Goal: Task Accomplishment & Management: Complete application form

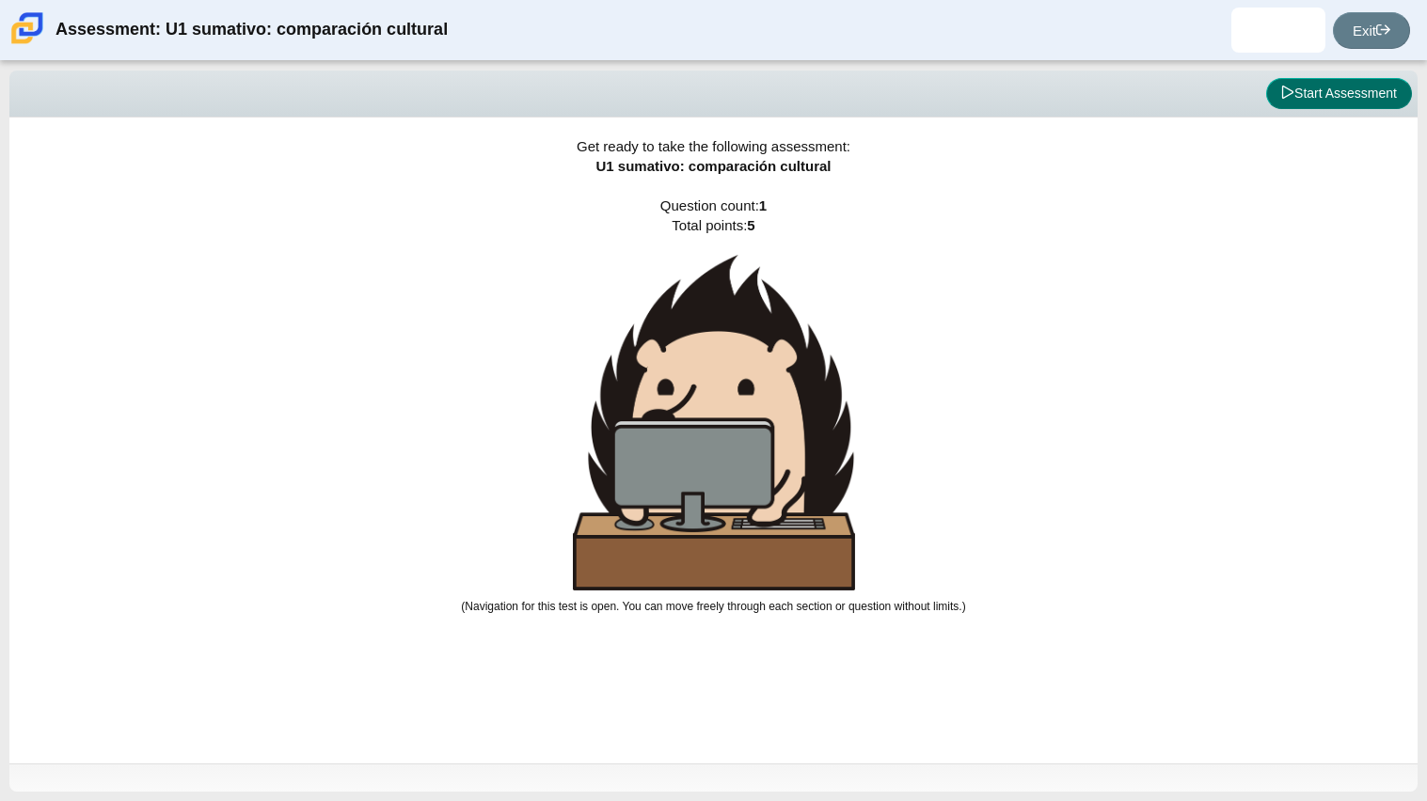
click at [1304, 96] on button "Start Assessment" at bounding box center [1339, 94] width 146 height 32
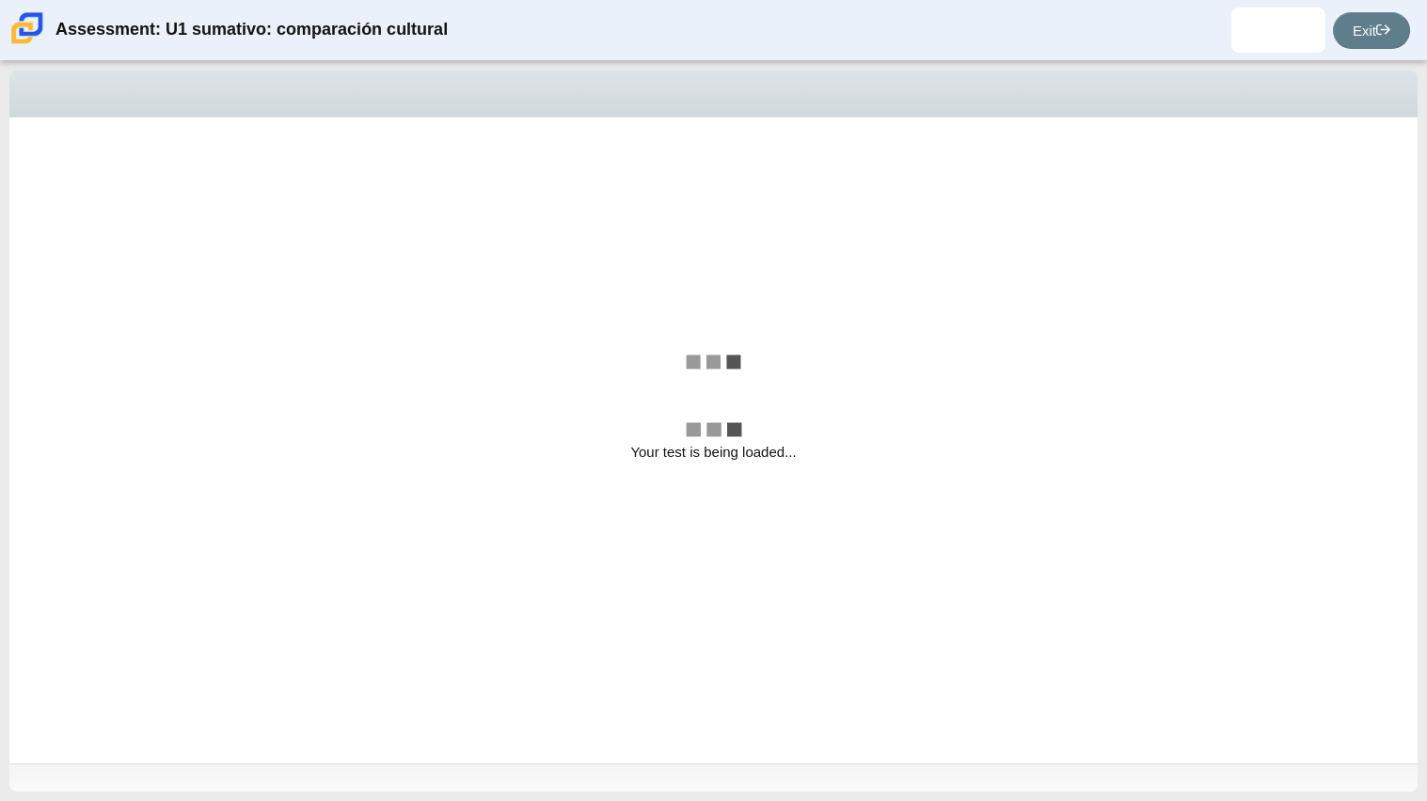
select select "3552ec0a-f7bd-4ed7-8124-bb9143c6cc53"
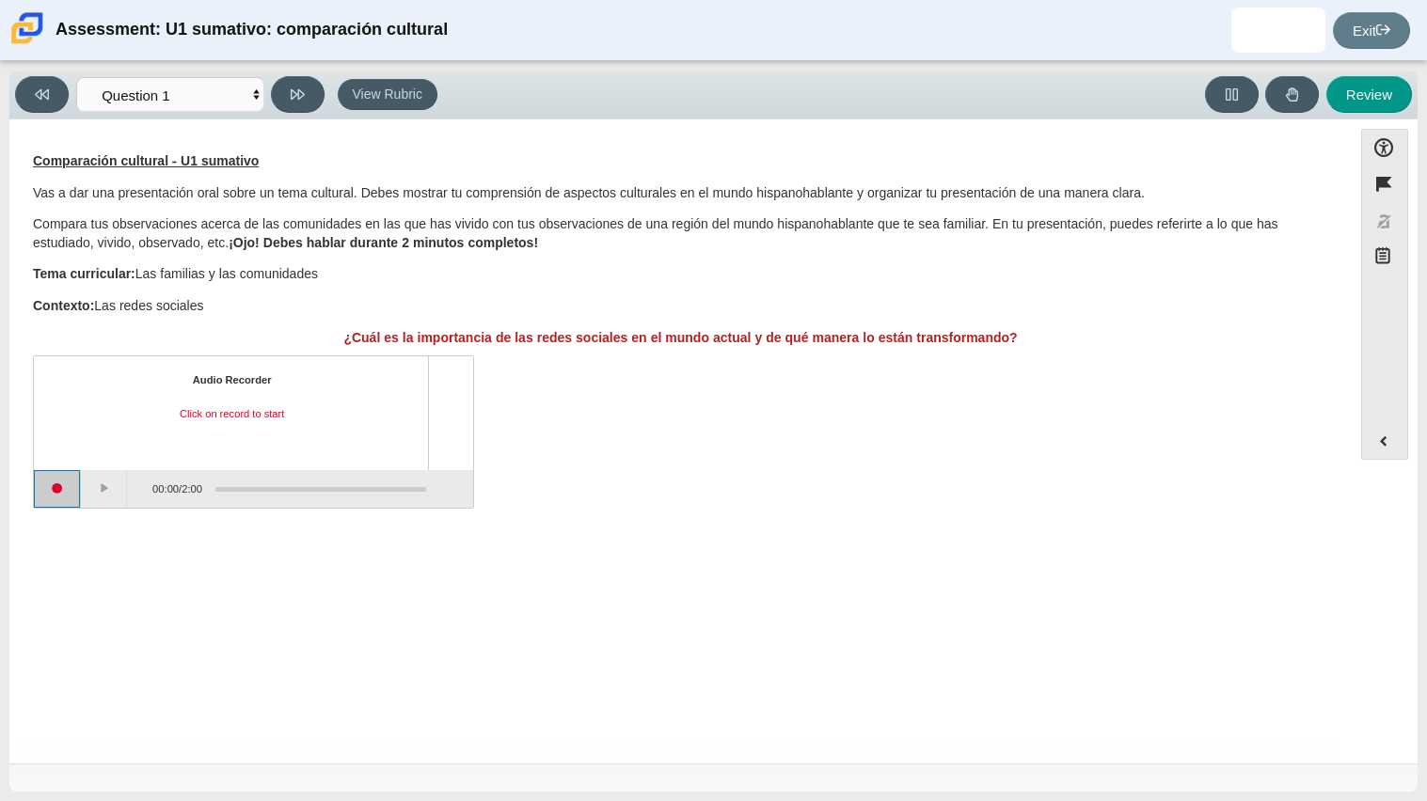
click at [55, 490] on button "Start recording" at bounding box center [57, 489] width 47 height 38
click at [107, 490] on button "Pause" at bounding box center [104, 489] width 47 height 38
click at [70, 491] on button "Stop recording" at bounding box center [57, 489] width 47 height 38
click at [57, 486] on button "Start recording" at bounding box center [57, 489] width 47 height 38
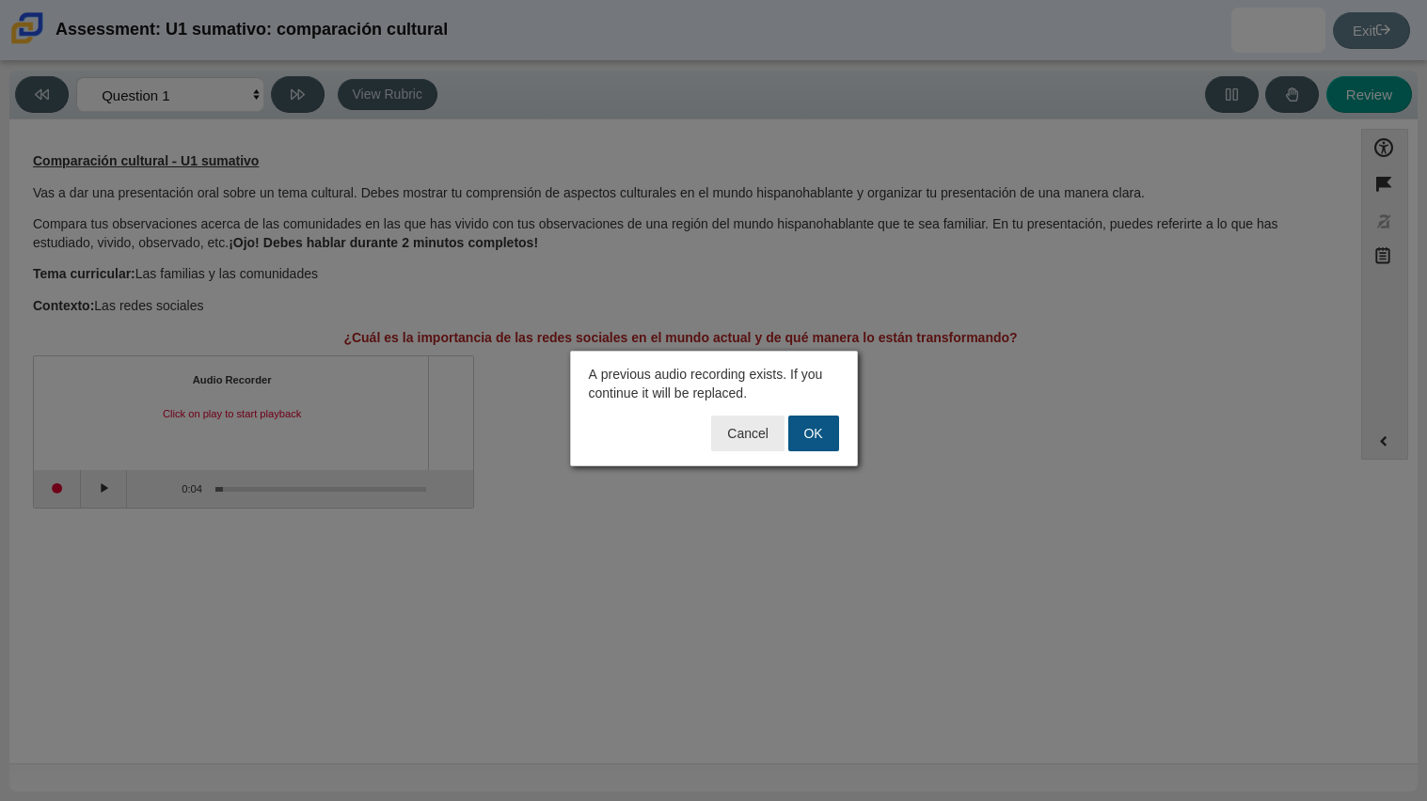
click at [824, 433] on button "OK" at bounding box center [813, 434] width 51 height 36
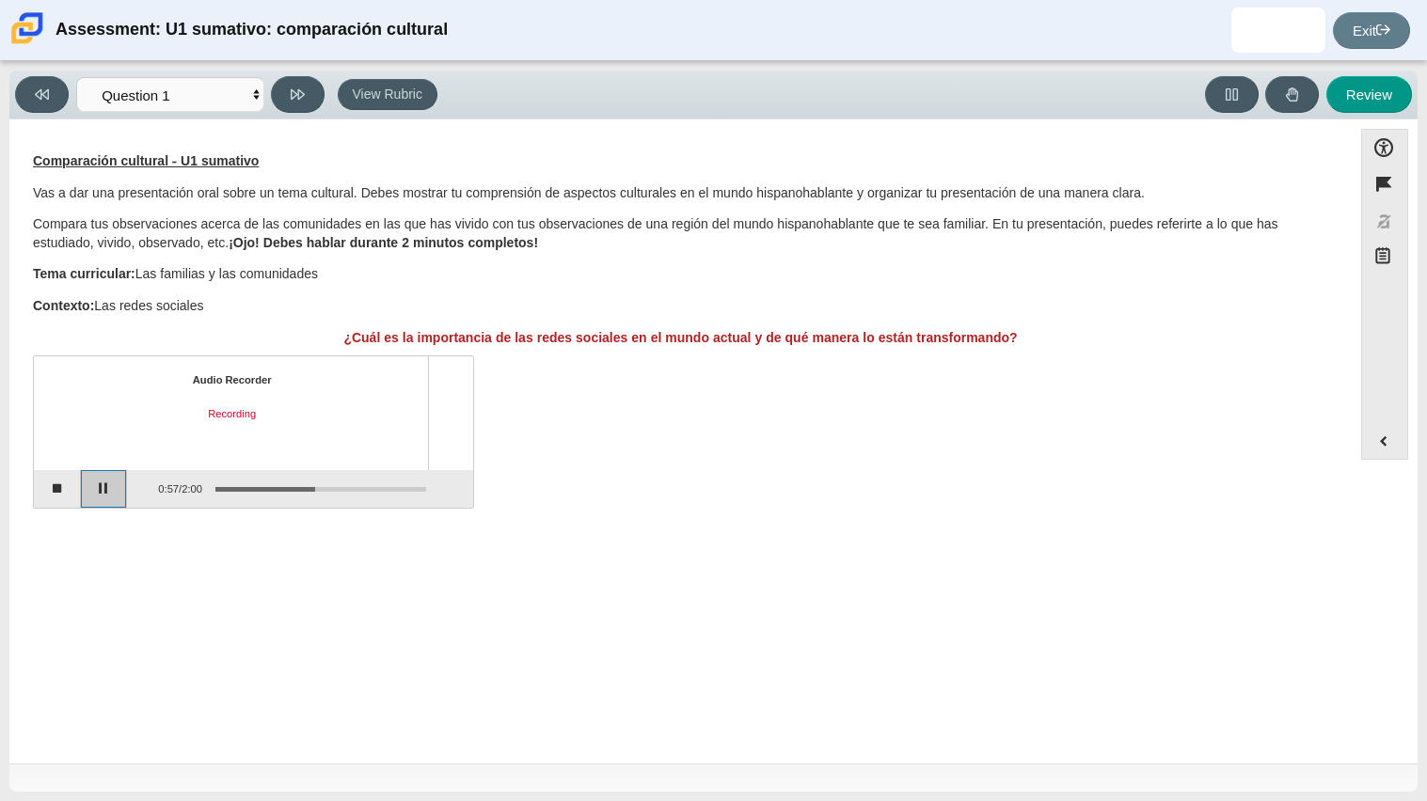
click at [95, 489] on button "Pause" at bounding box center [104, 489] width 47 height 38
click at [56, 485] on button "Stop recording" at bounding box center [57, 489] width 47 height 38
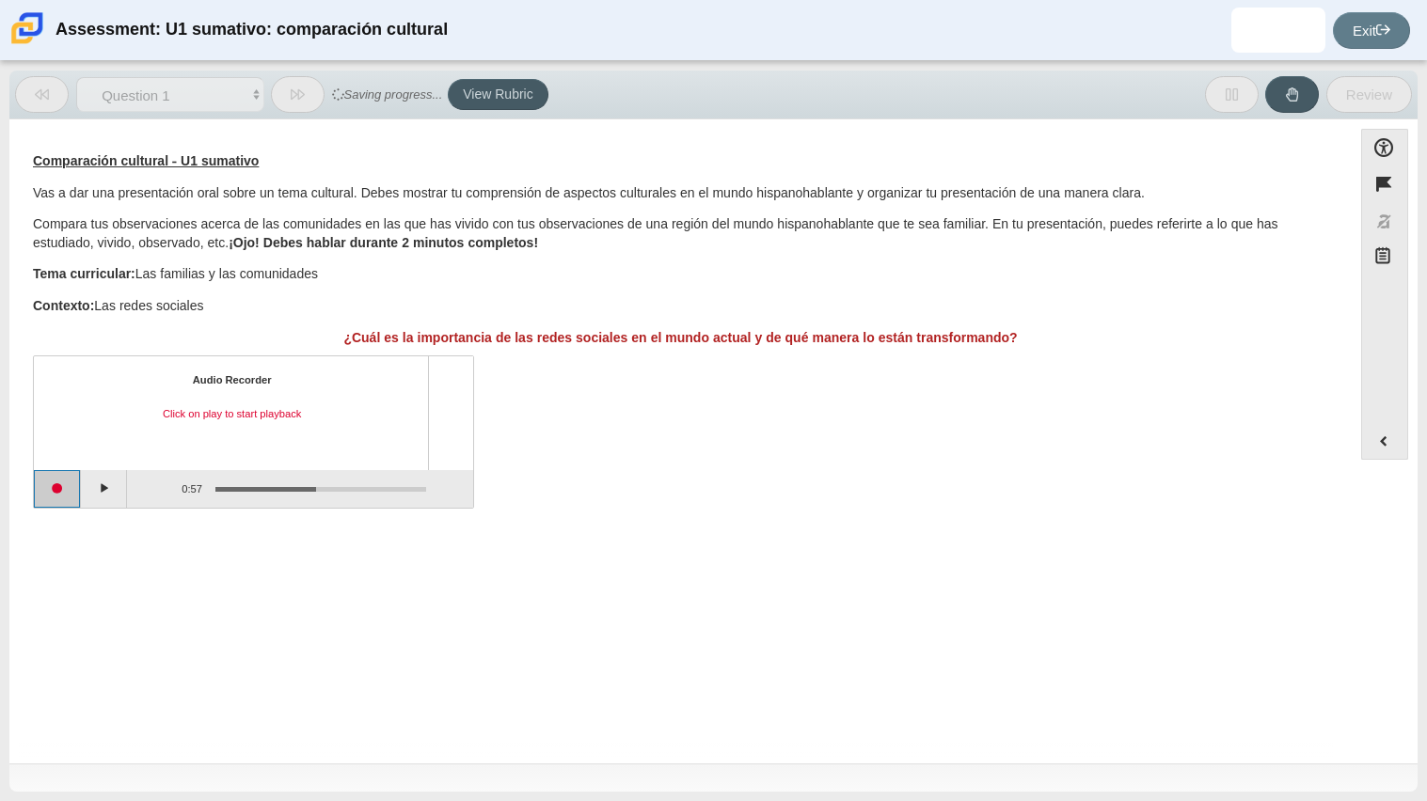
click at [53, 492] on button "Start recording" at bounding box center [57, 489] width 47 height 38
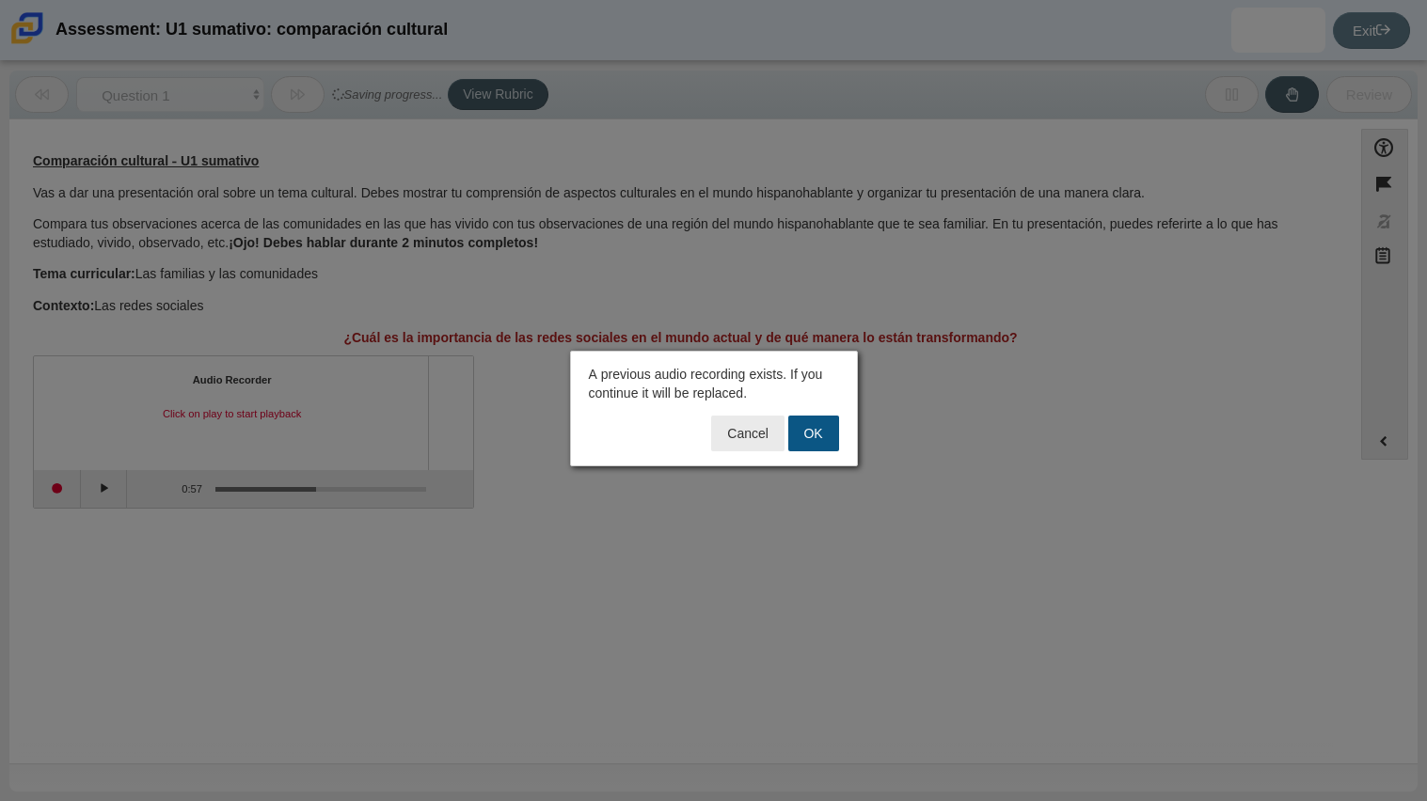
click at [805, 432] on button "OK" at bounding box center [813, 434] width 51 height 36
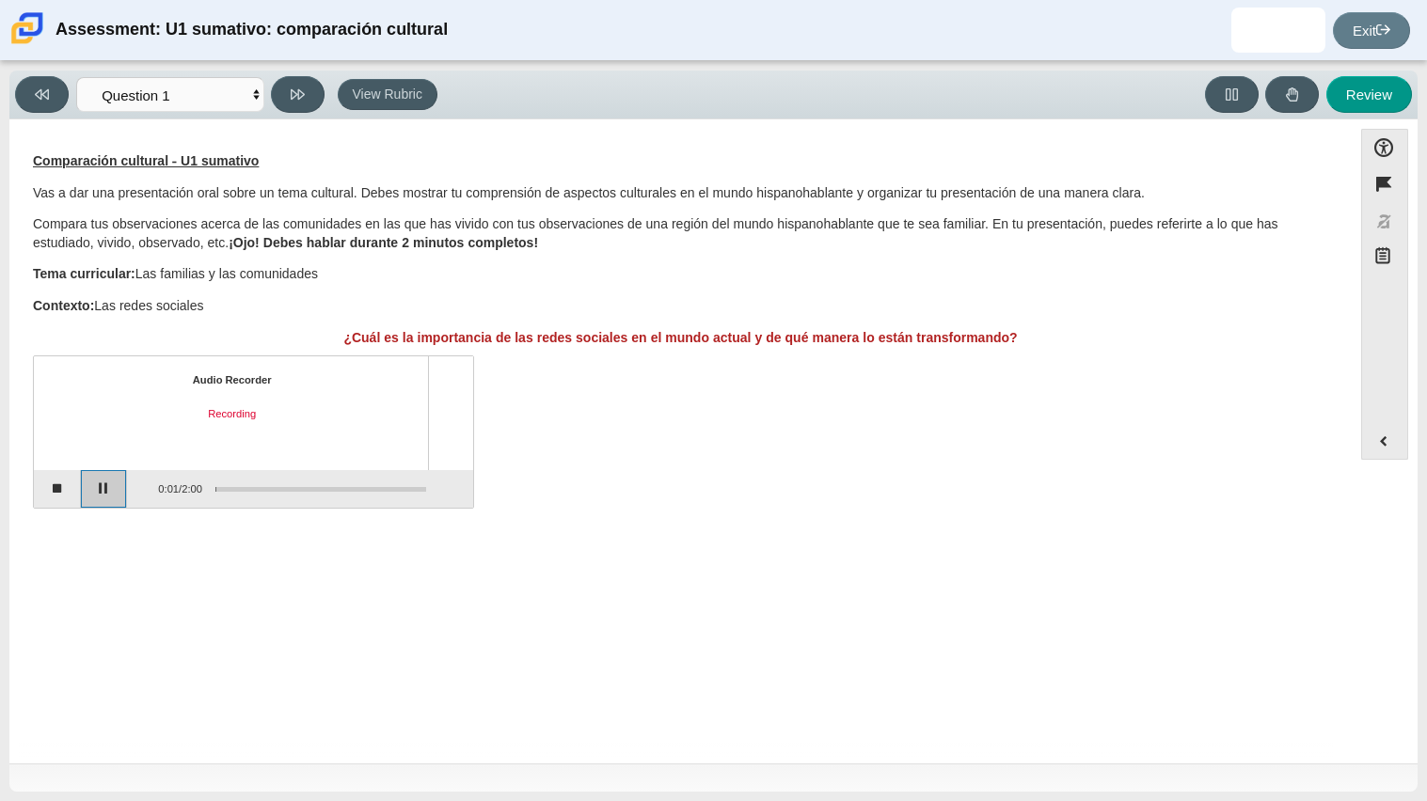
click at [107, 482] on button "Pause" at bounding box center [104, 489] width 47 height 38
click at [107, 482] on button "Continue recording" at bounding box center [104, 489] width 47 height 38
click at [111, 490] on button "Play" at bounding box center [104, 489] width 47 height 38
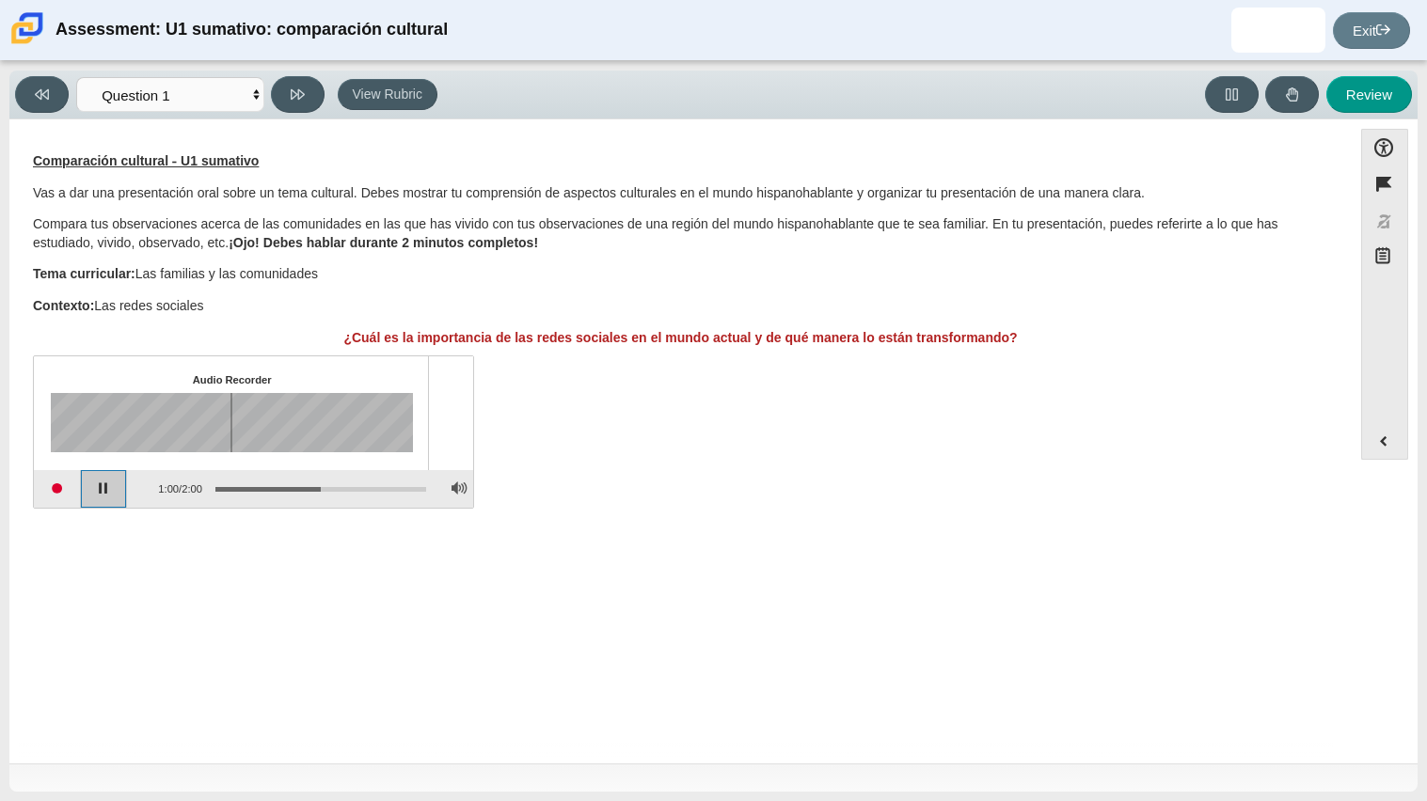
click at [103, 492] on button "Pause playback" at bounding box center [104, 489] width 47 height 38
click at [51, 495] on button "Start recording" at bounding box center [57, 489] width 47 height 38
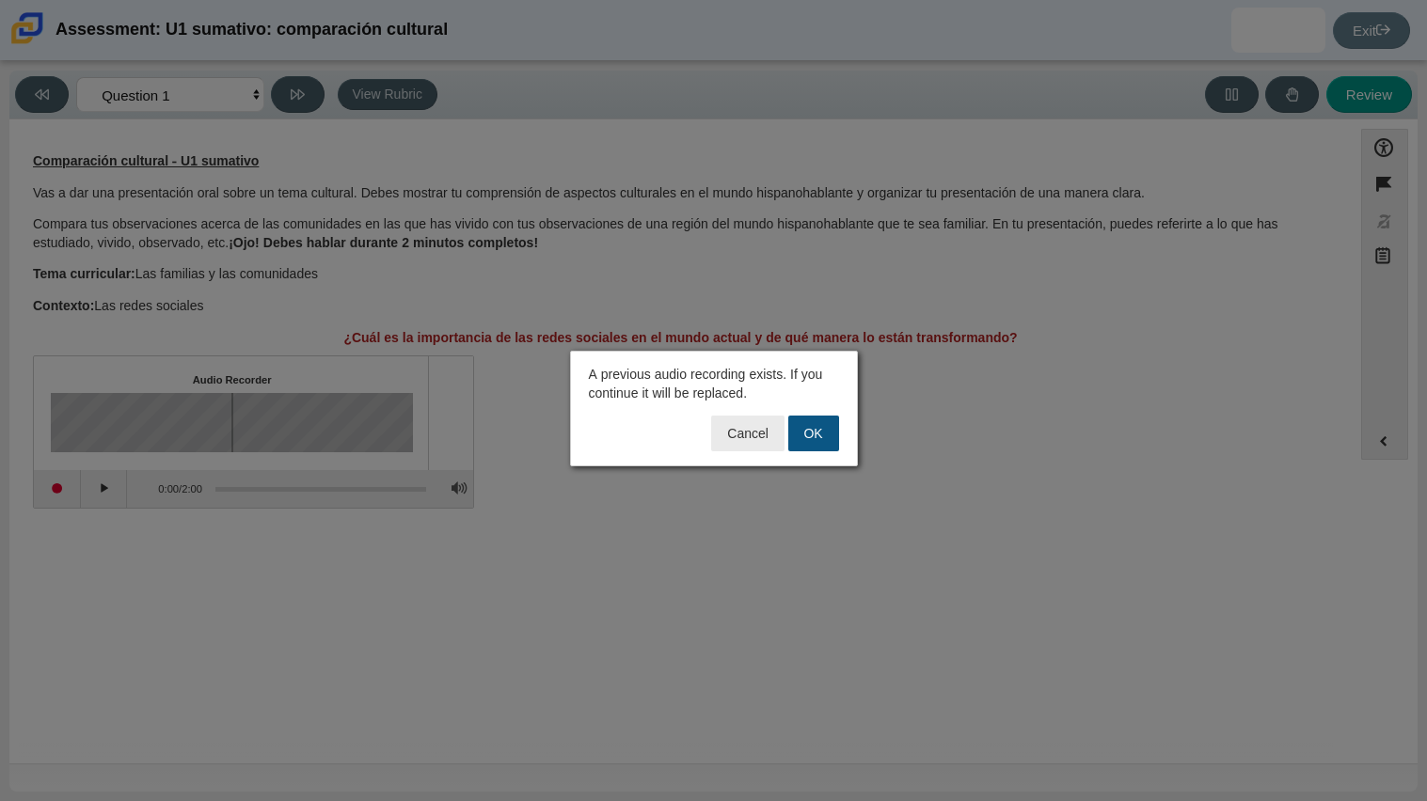
click at [798, 435] on button "OK" at bounding box center [813, 434] width 51 height 36
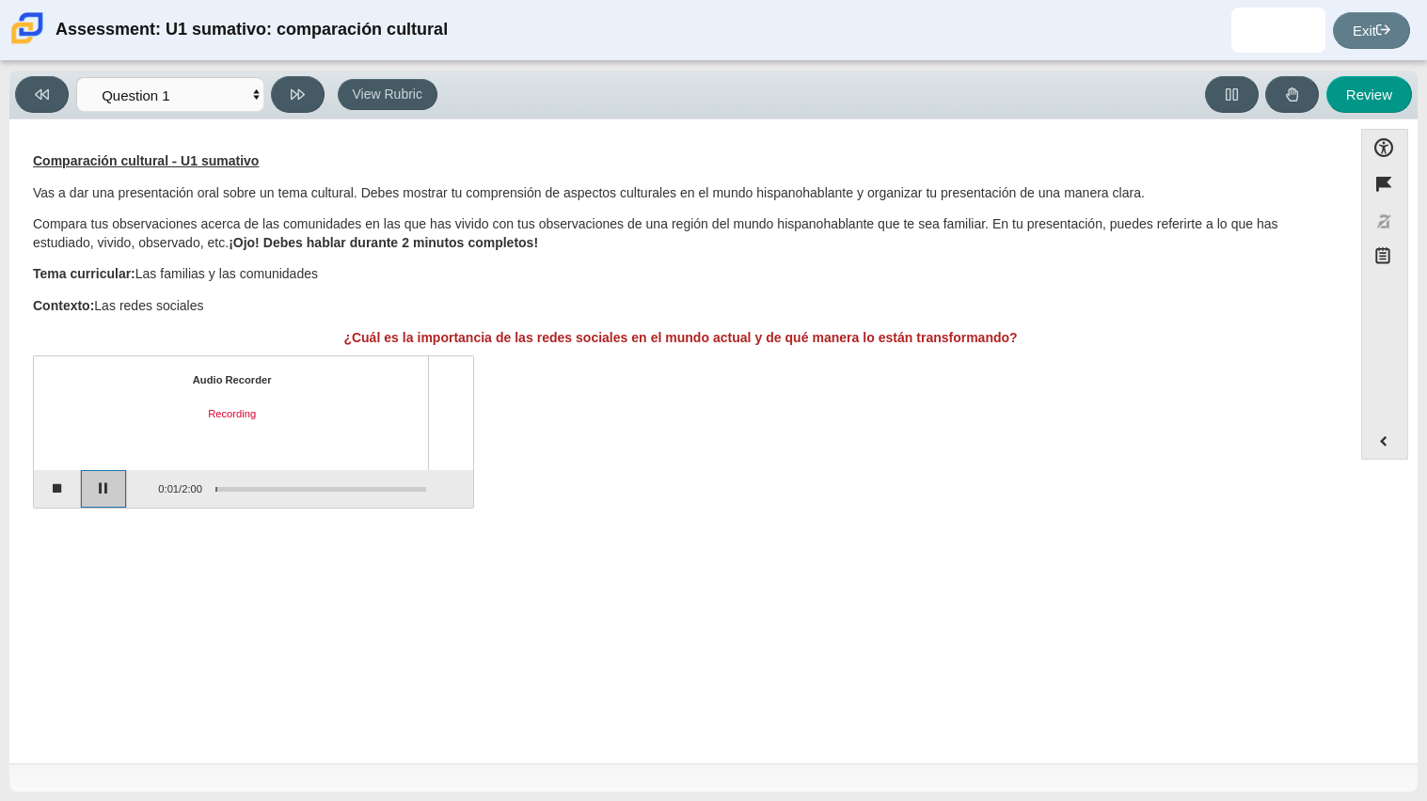
click at [104, 497] on button "Pause" at bounding box center [104, 489] width 47 height 38
click at [63, 492] on button "Stop recording" at bounding box center [57, 489] width 47 height 38
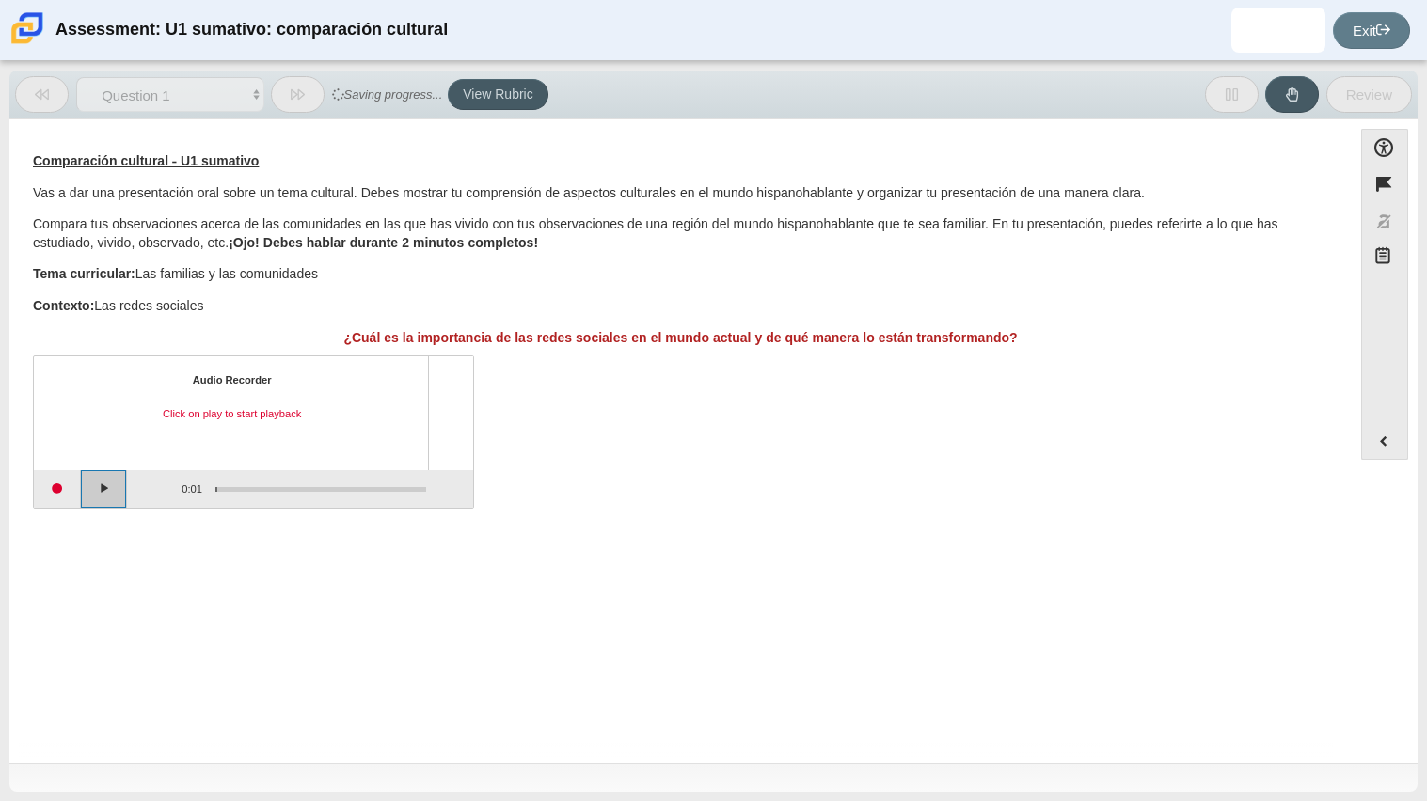
click at [100, 491] on button "Play" at bounding box center [104, 489] width 47 height 38
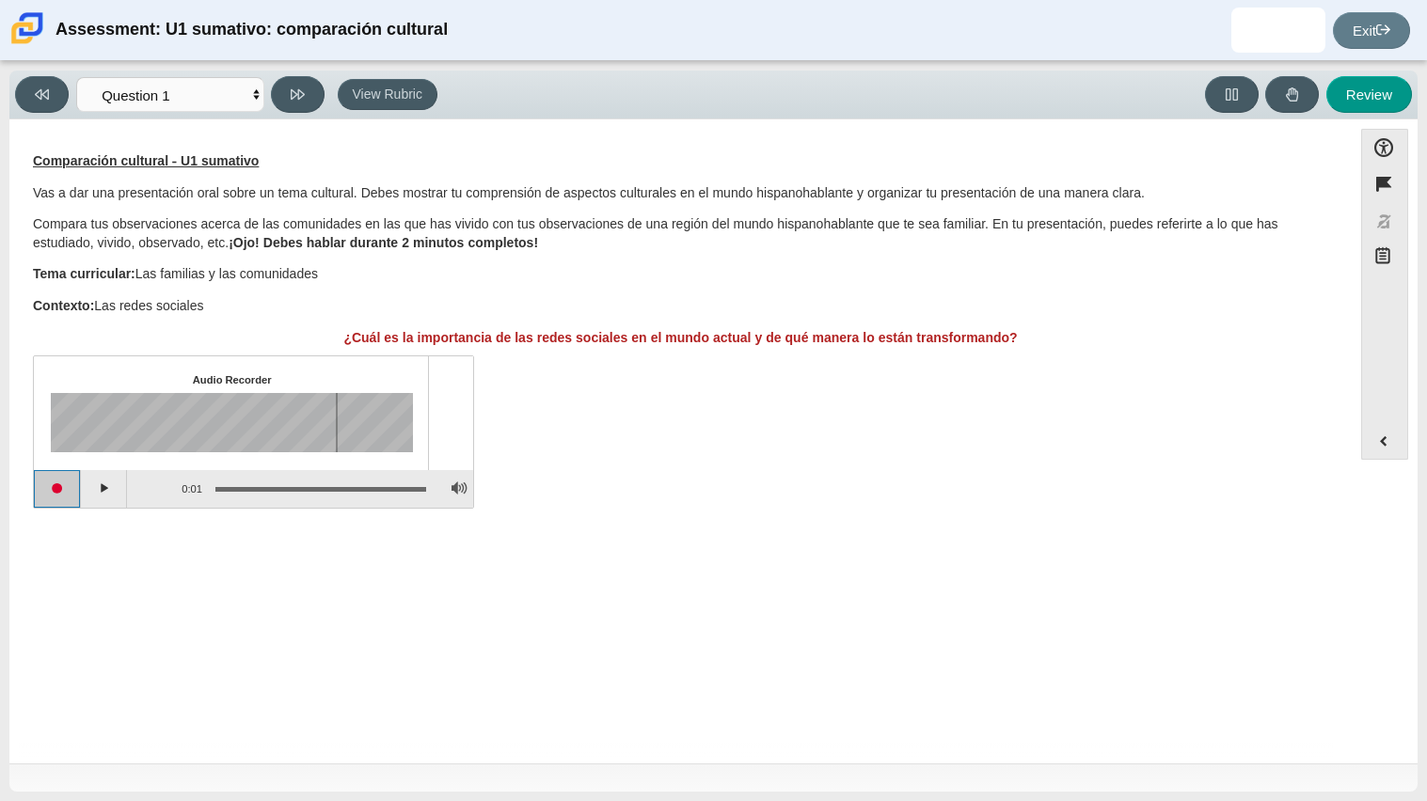
click at [65, 493] on button "Start recording" at bounding box center [57, 489] width 47 height 38
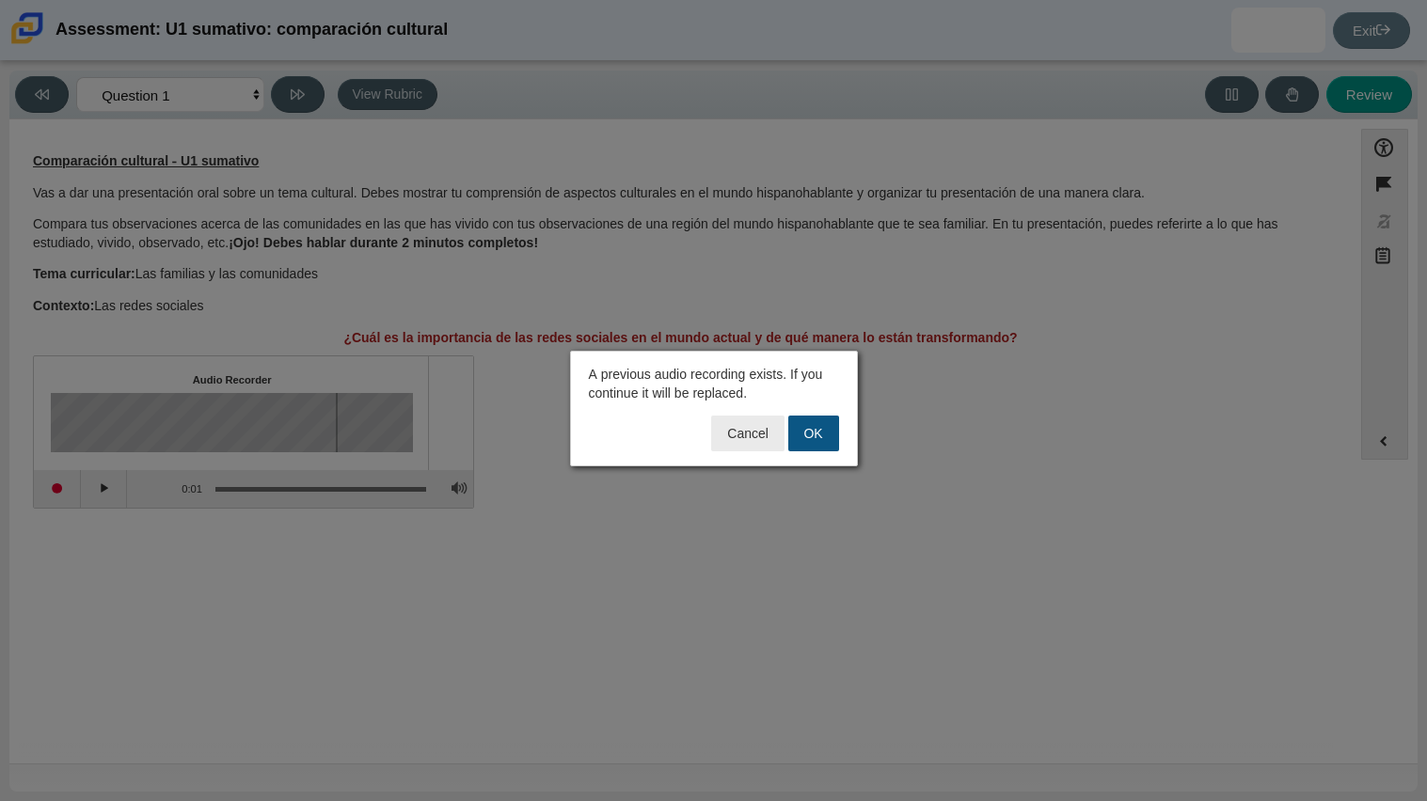
click at [811, 443] on button "OK" at bounding box center [813, 434] width 51 height 36
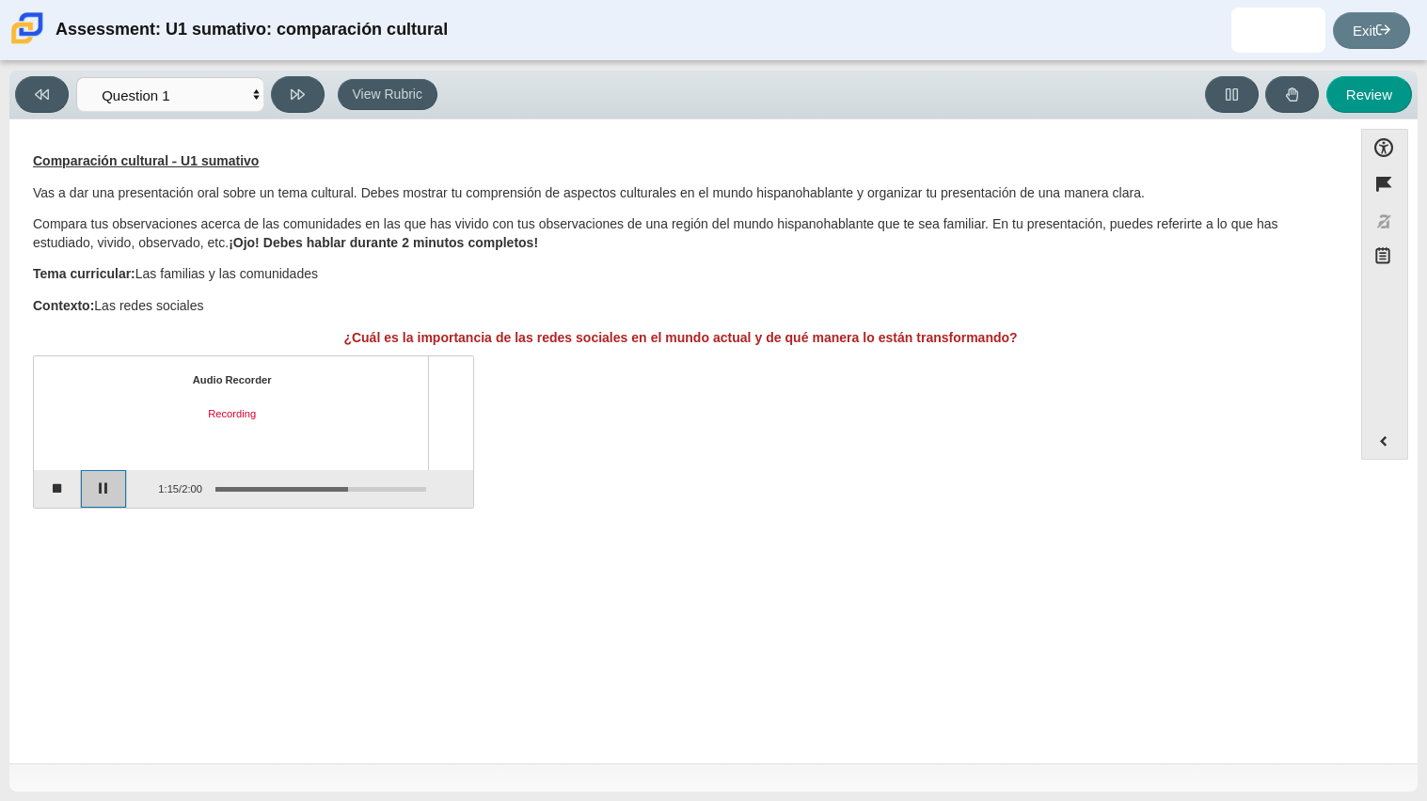
click at [97, 485] on button "Pause" at bounding box center [104, 489] width 47 height 38
click at [45, 490] on button "Stop recording" at bounding box center [57, 489] width 47 height 38
click at [62, 493] on button "Start recording" at bounding box center [57, 489] width 47 height 38
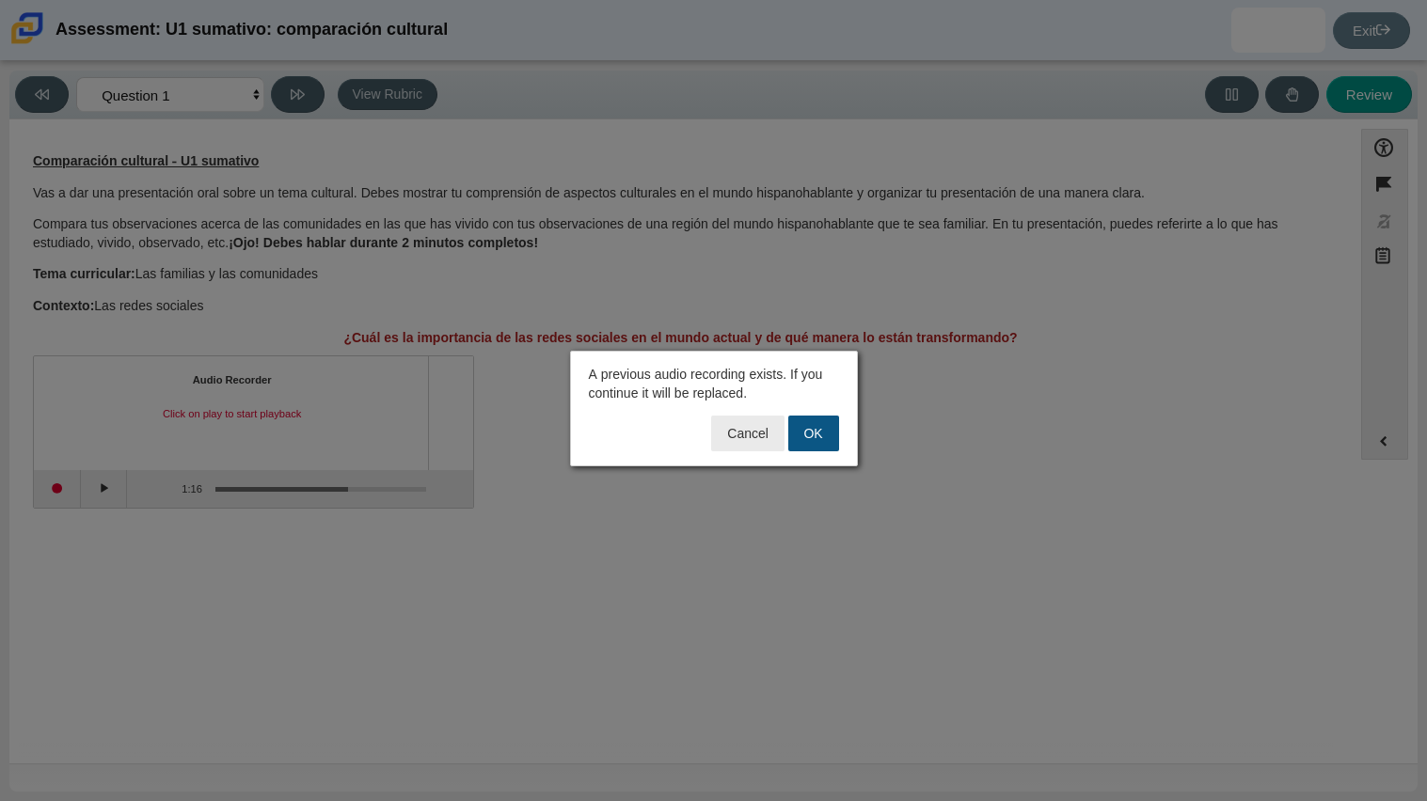
click at [799, 418] on button "OK" at bounding box center [813, 434] width 51 height 36
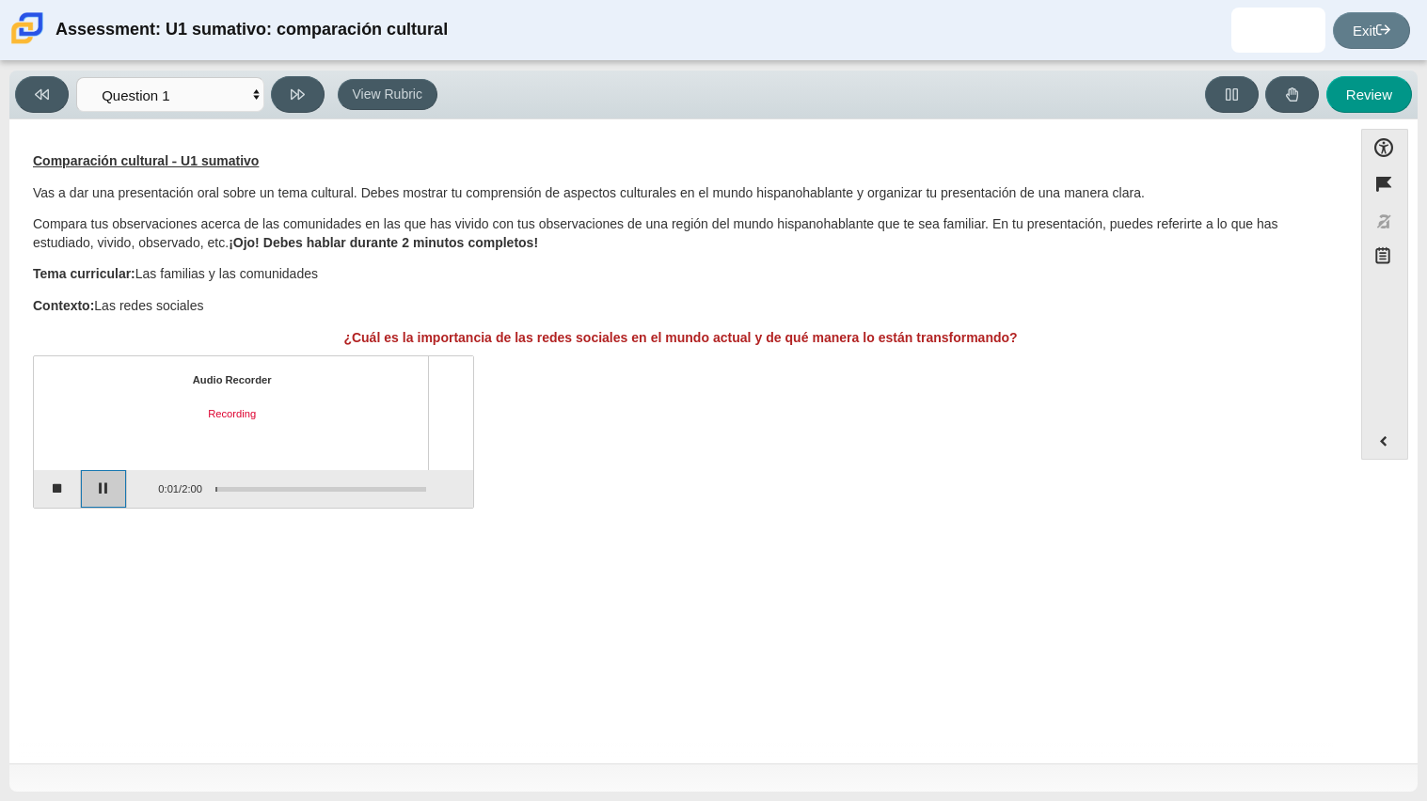
click at [109, 491] on button "Pause" at bounding box center [104, 489] width 47 height 38
click at [109, 491] on button "Continue recording" at bounding box center [104, 489] width 47 height 38
click at [109, 491] on button "Pause" at bounding box center [104, 489] width 47 height 38
click at [82, 497] on button "Continue recording" at bounding box center [104, 489] width 47 height 38
click at [112, 489] on button "Pause" at bounding box center [104, 489] width 47 height 38
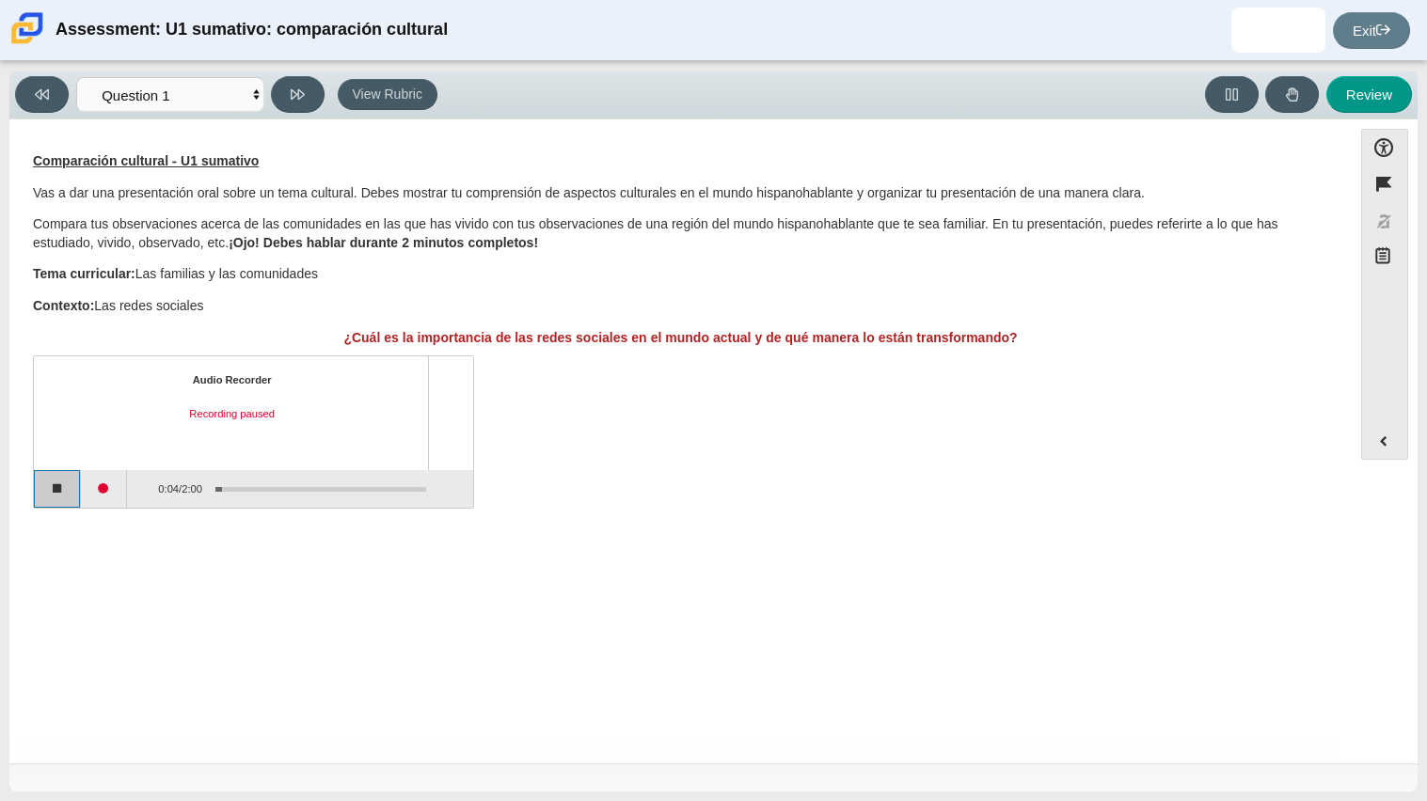
click at [58, 496] on button "Stop recording" at bounding box center [57, 489] width 47 height 38
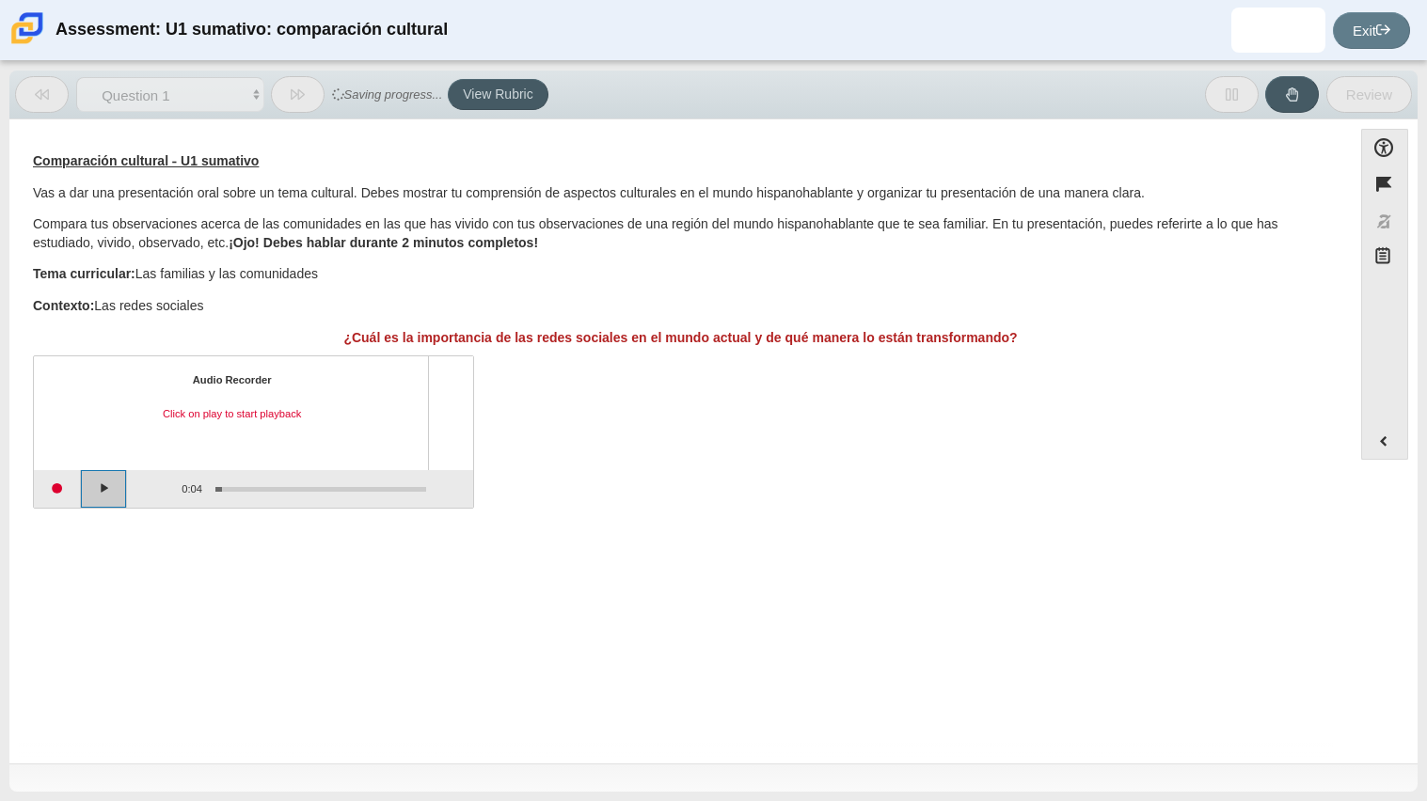
click at [108, 495] on button "Play" at bounding box center [104, 489] width 47 height 38
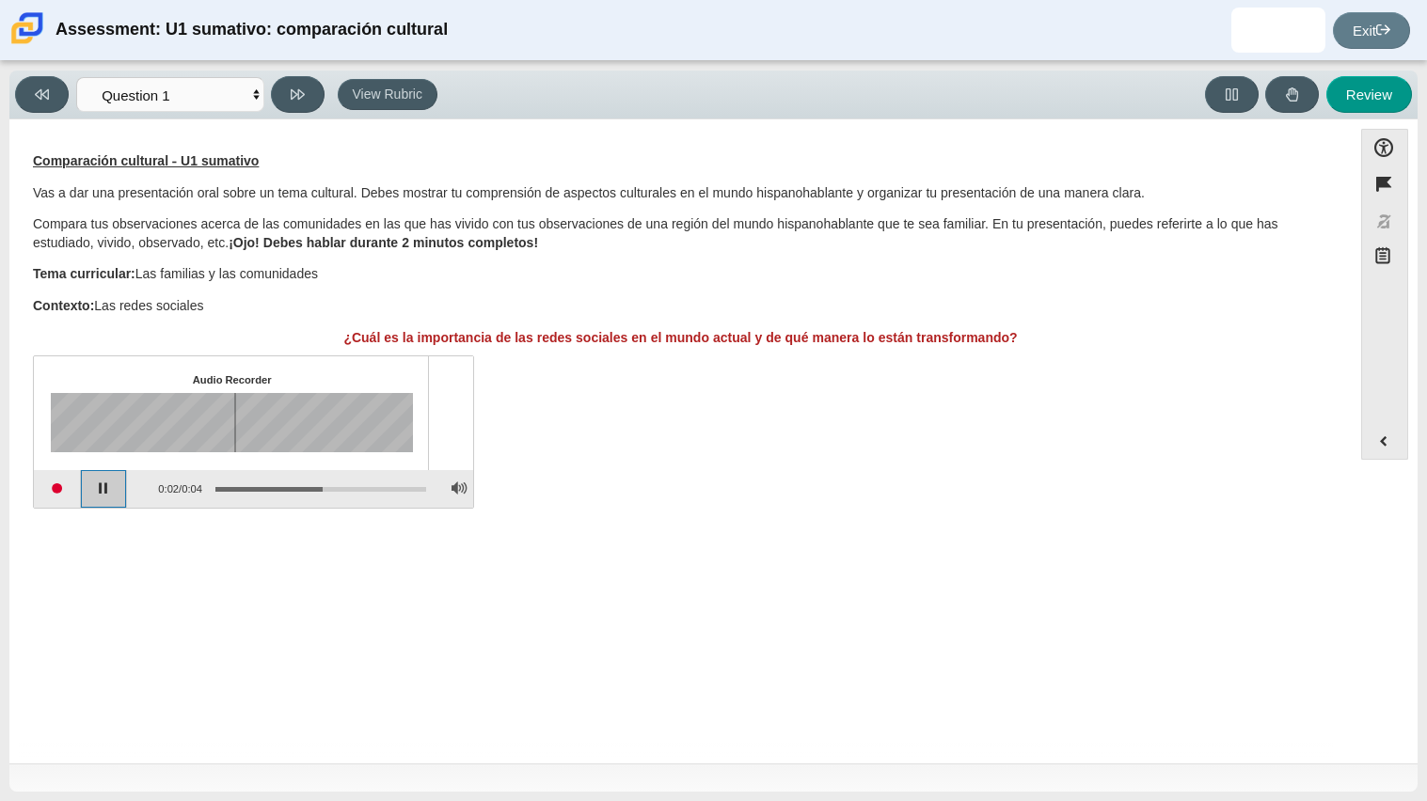
click at [104, 483] on button "Pause playback" at bounding box center [104, 489] width 47 height 38
click at [71, 492] on button "Start recording" at bounding box center [57, 489] width 47 height 38
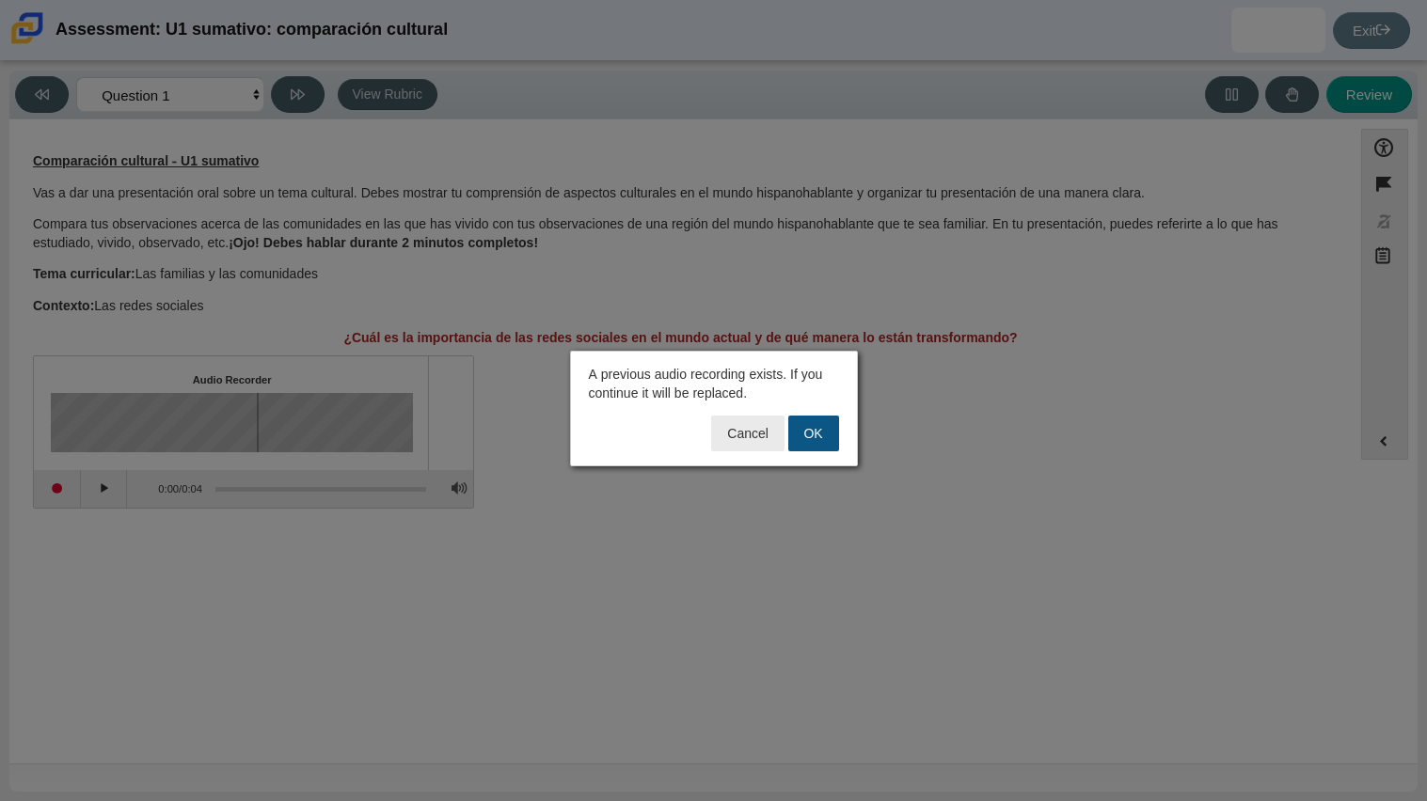
click at [824, 432] on button "OK" at bounding box center [813, 434] width 51 height 36
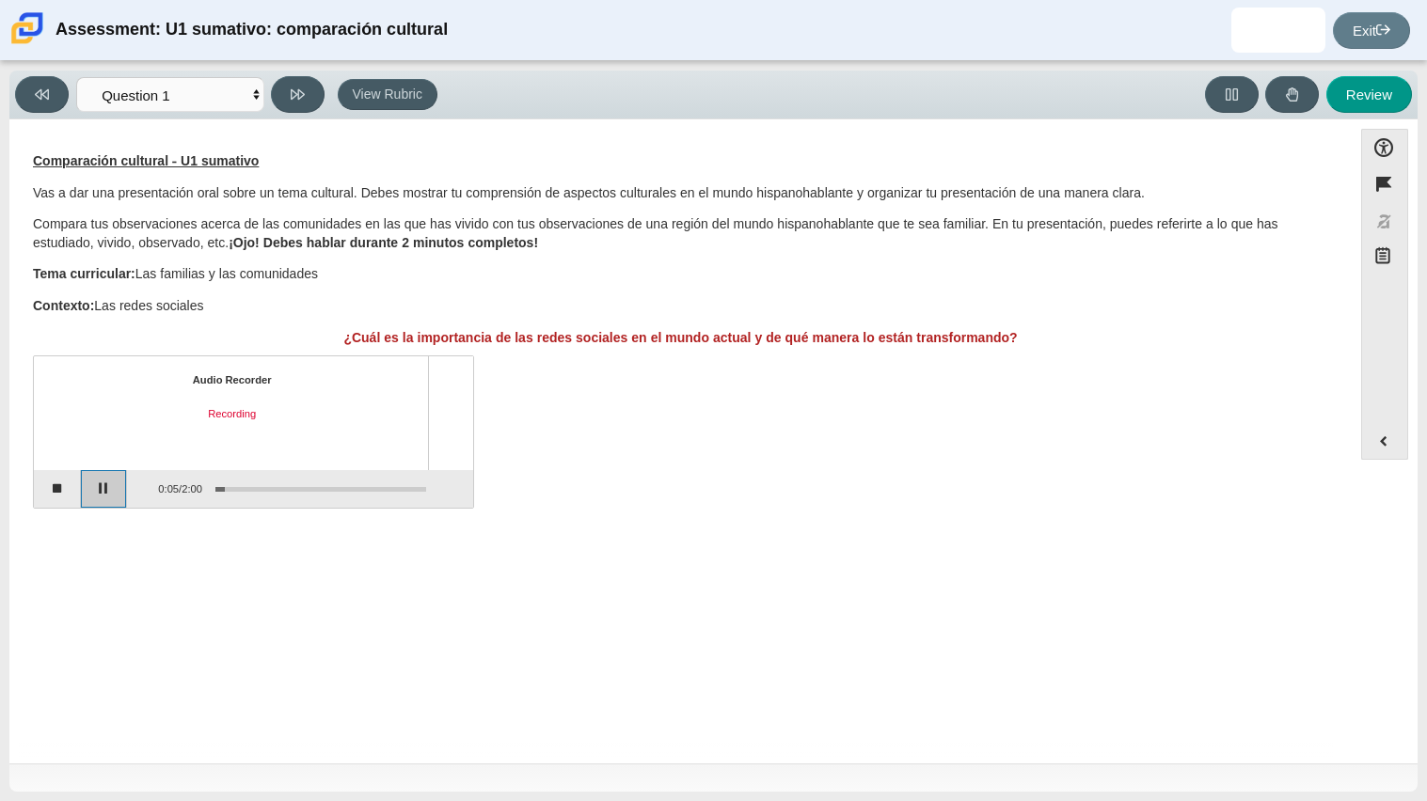
click at [106, 492] on button "Pause" at bounding box center [104, 489] width 47 height 38
click at [98, 490] on button "Continue recording" at bounding box center [104, 489] width 47 height 38
click at [66, 497] on button "Stop recording" at bounding box center [57, 489] width 47 height 38
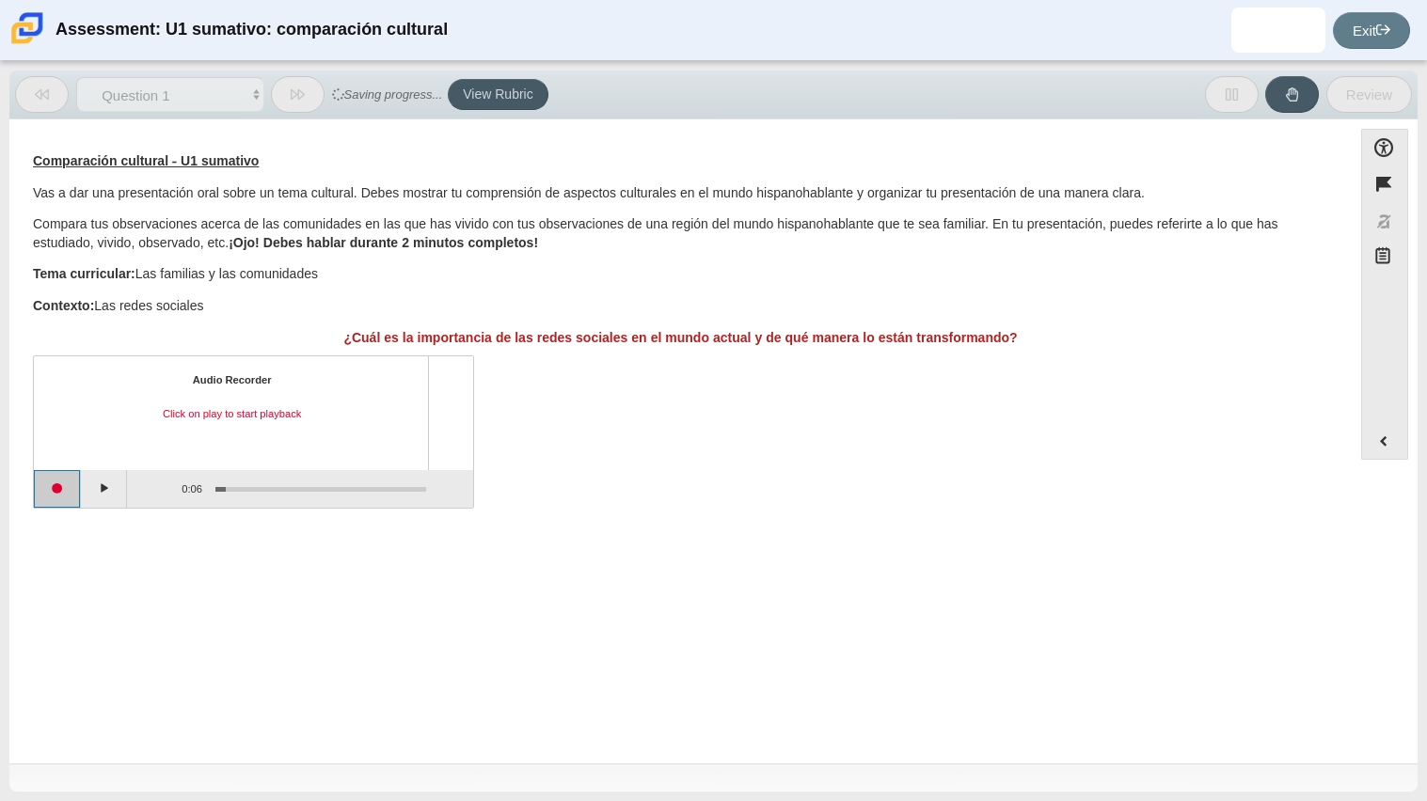
click at [74, 496] on button "Start recording" at bounding box center [57, 489] width 47 height 38
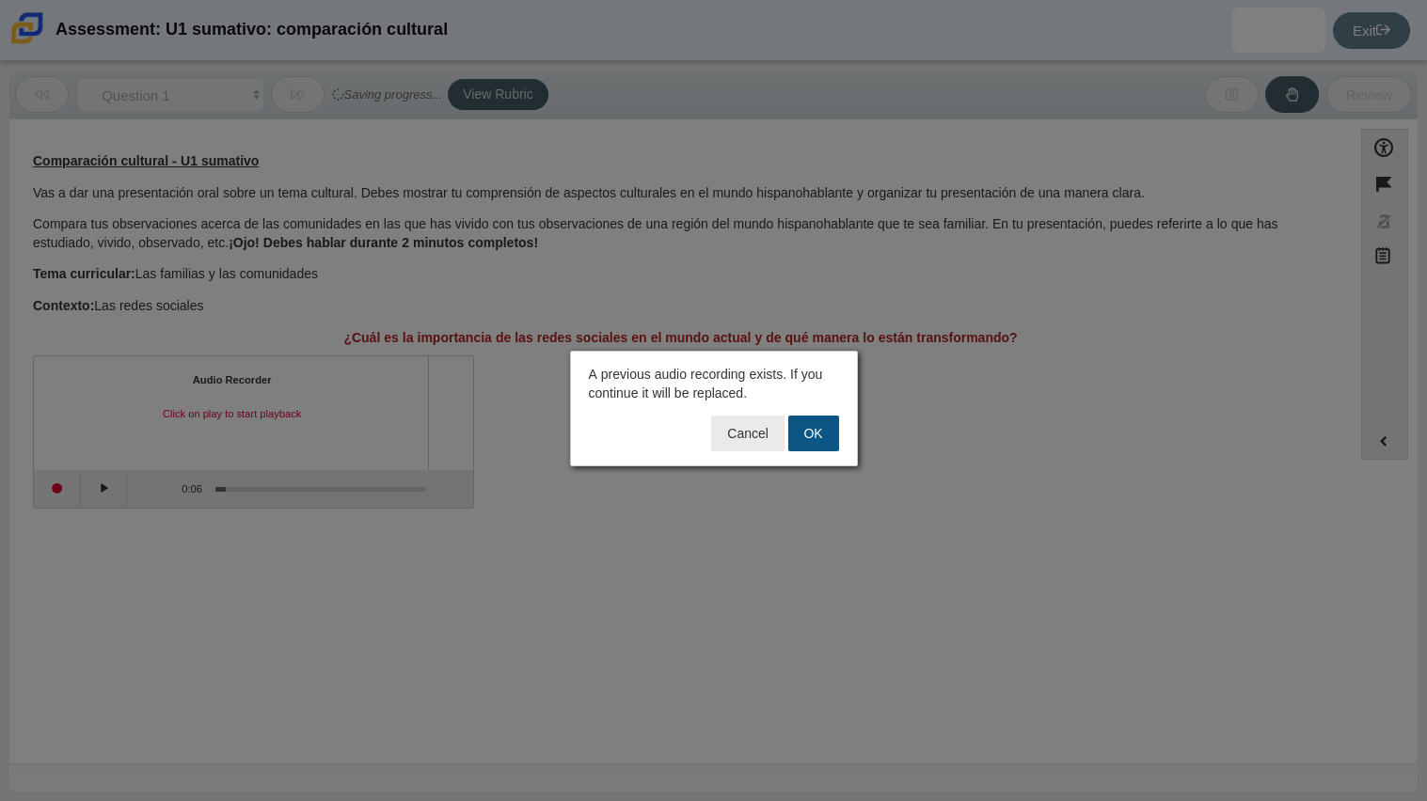
click at [804, 437] on button "OK" at bounding box center [813, 434] width 51 height 36
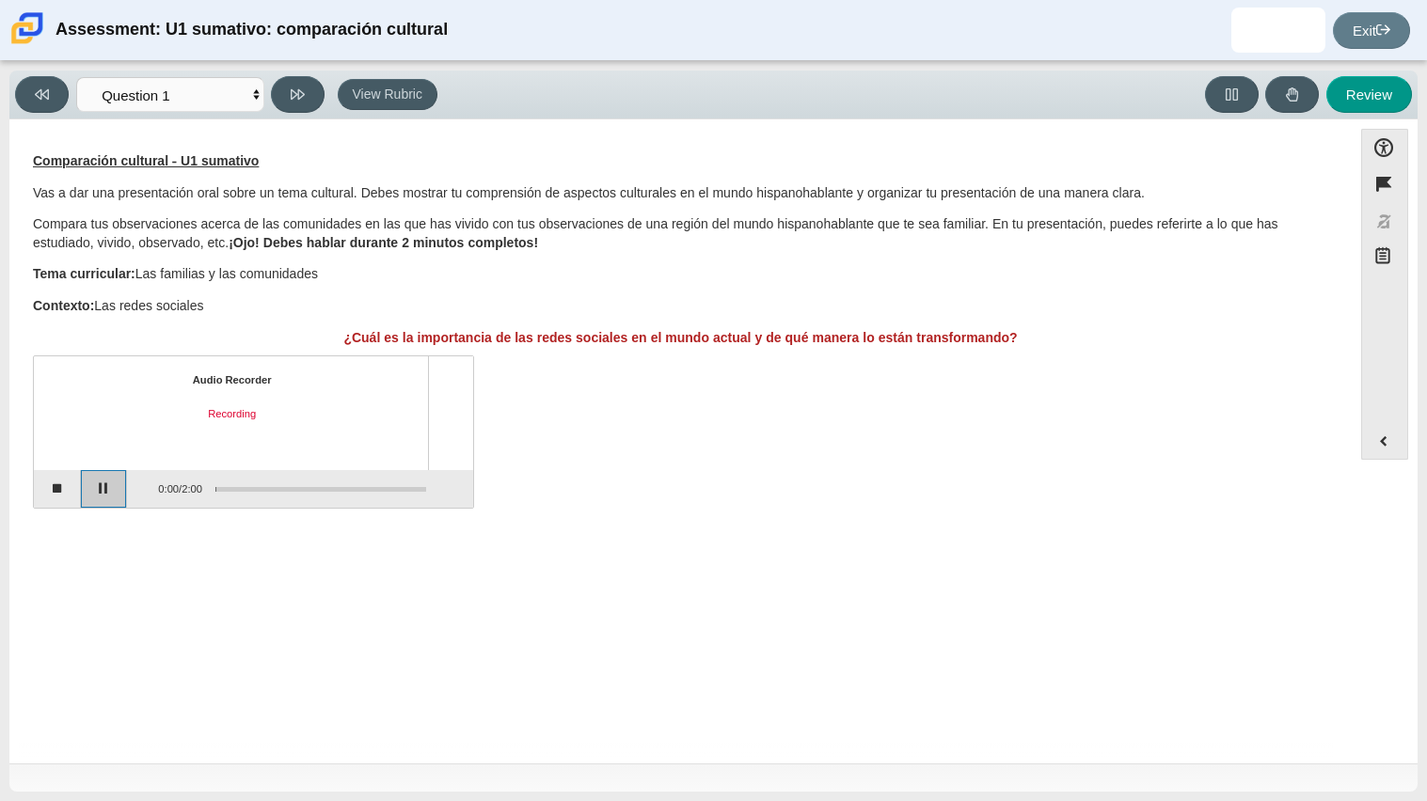
click at [127, 501] on button "Pause" at bounding box center [104, 489] width 47 height 38
click at [543, 569] on div "Question Comparación cultural - U1 sumativo Vas a dar una presentación oral sob…" at bounding box center [680, 445] width 1323 height 623
click at [101, 492] on button "Play" at bounding box center [104, 489] width 47 height 38
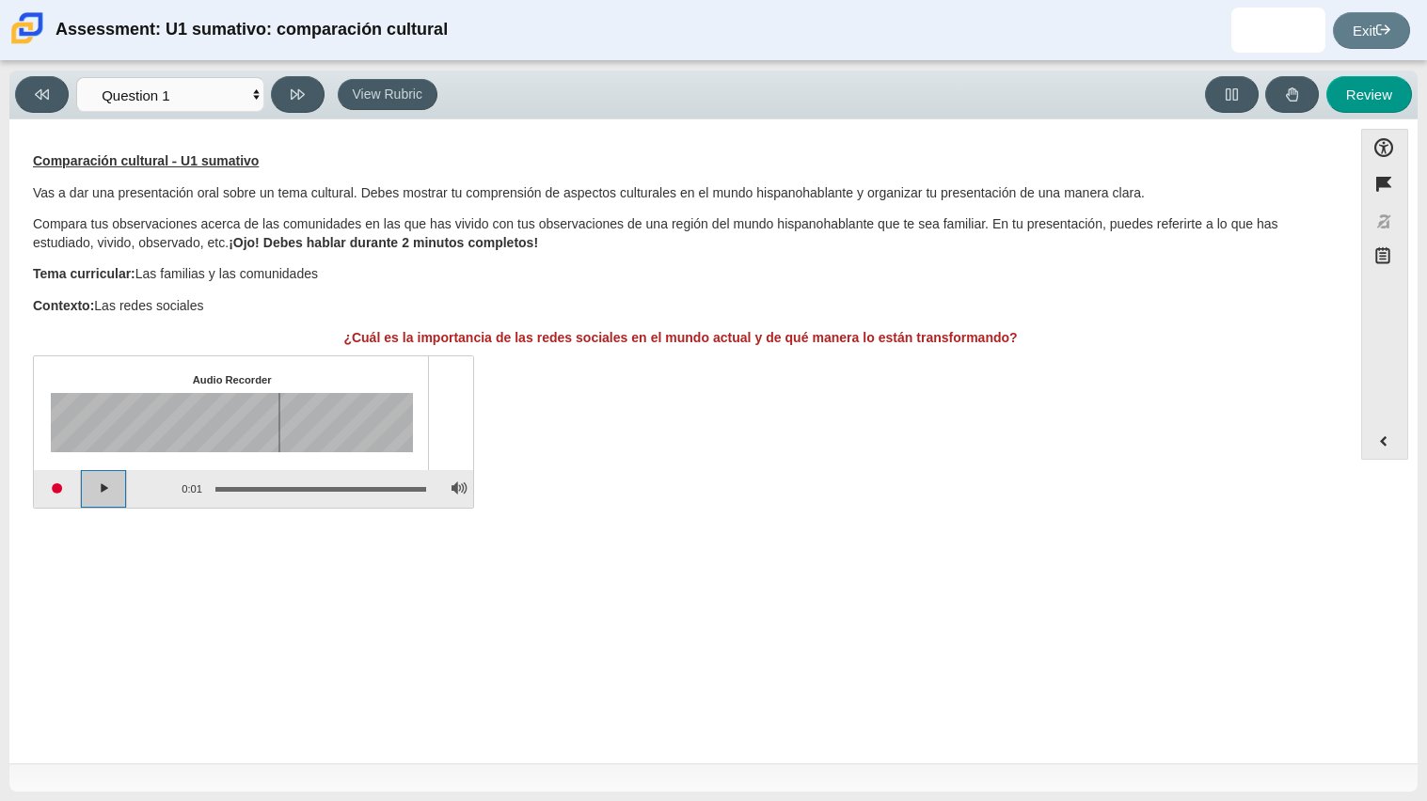
click at [101, 492] on button "Play" at bounding box center [104, 489] width 47 height 38
click at [70, 490] on button "Start recording" at bounding box center [57, 489] width 47 height 38
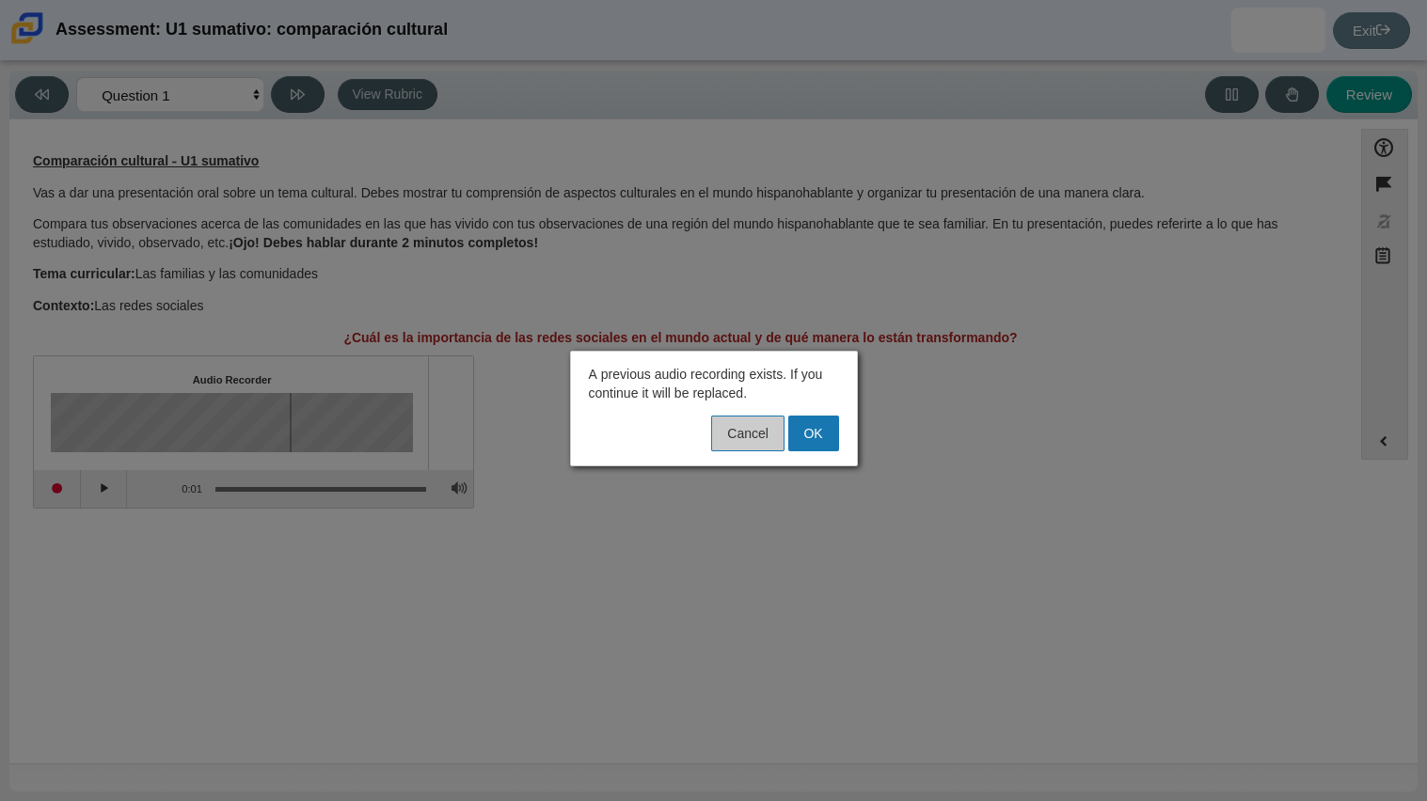
click at [783, 439] on button "Cancel" at bounding box center [747, 434] width 72 height 36
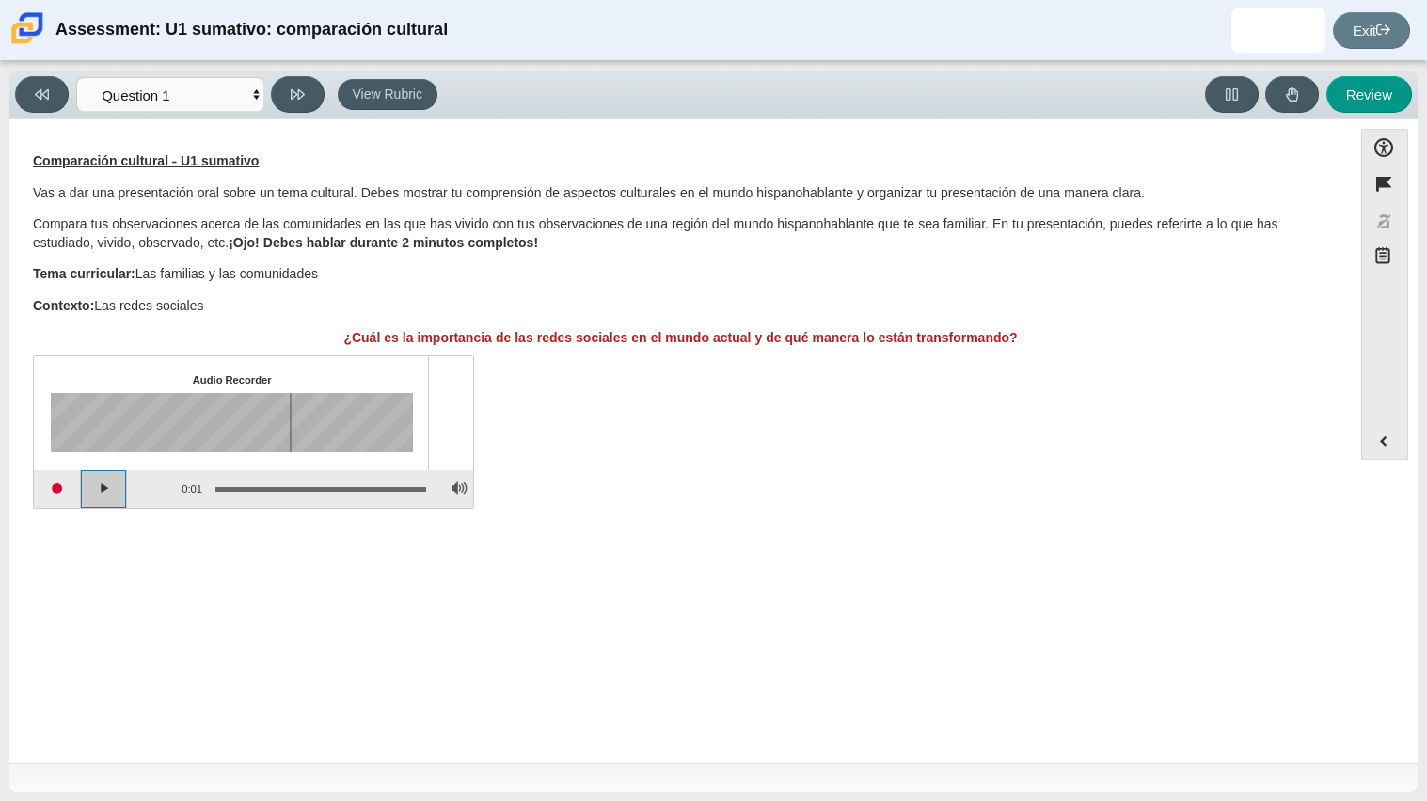
click at [85, 483] on button "Play" at bounding box center [104, 489] width 47 height 38
click at [72, 489] on button "Start recording" at bounding box center [57, 489] width 47 height 38
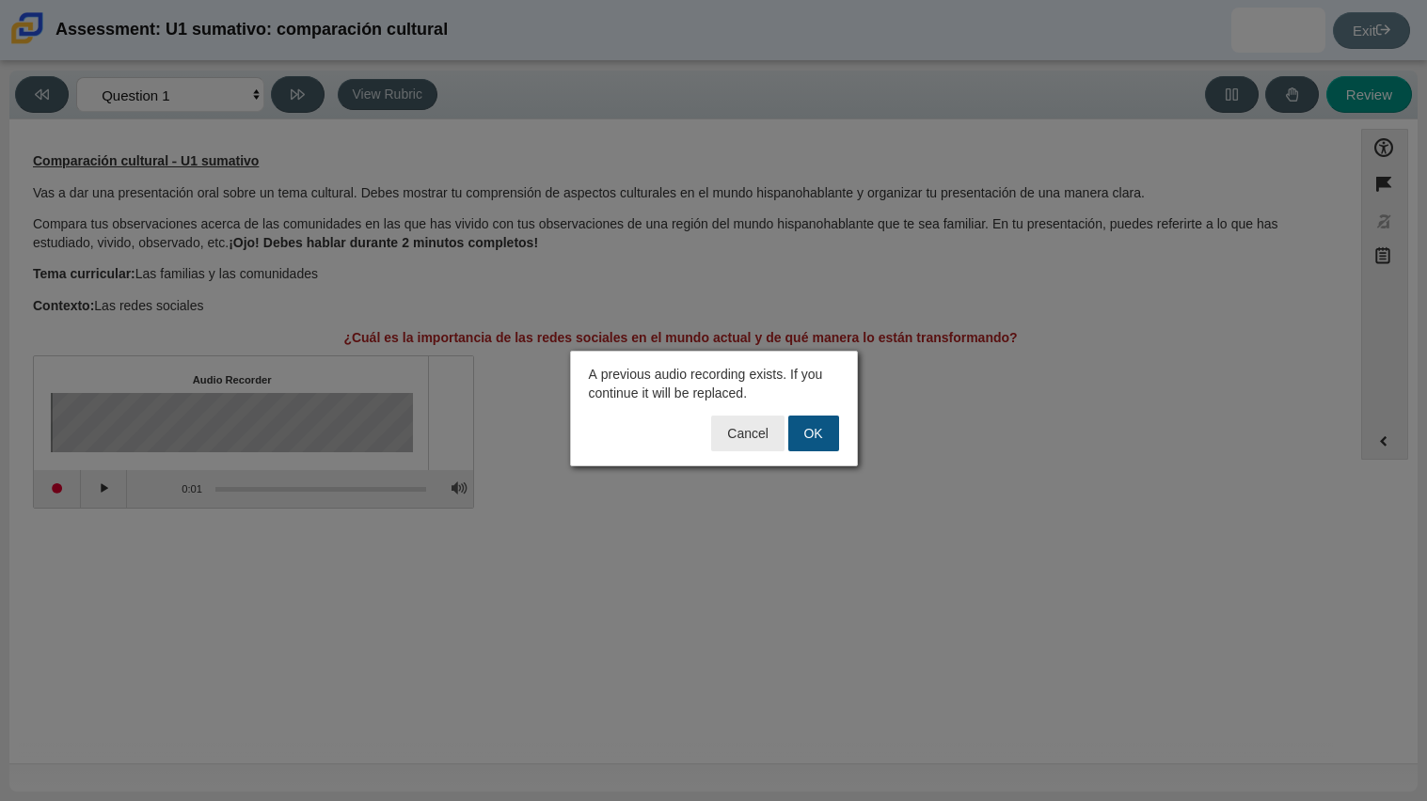
click at [828, 419] on button "OK" at bounding box center [813, 434] width 51 height 36
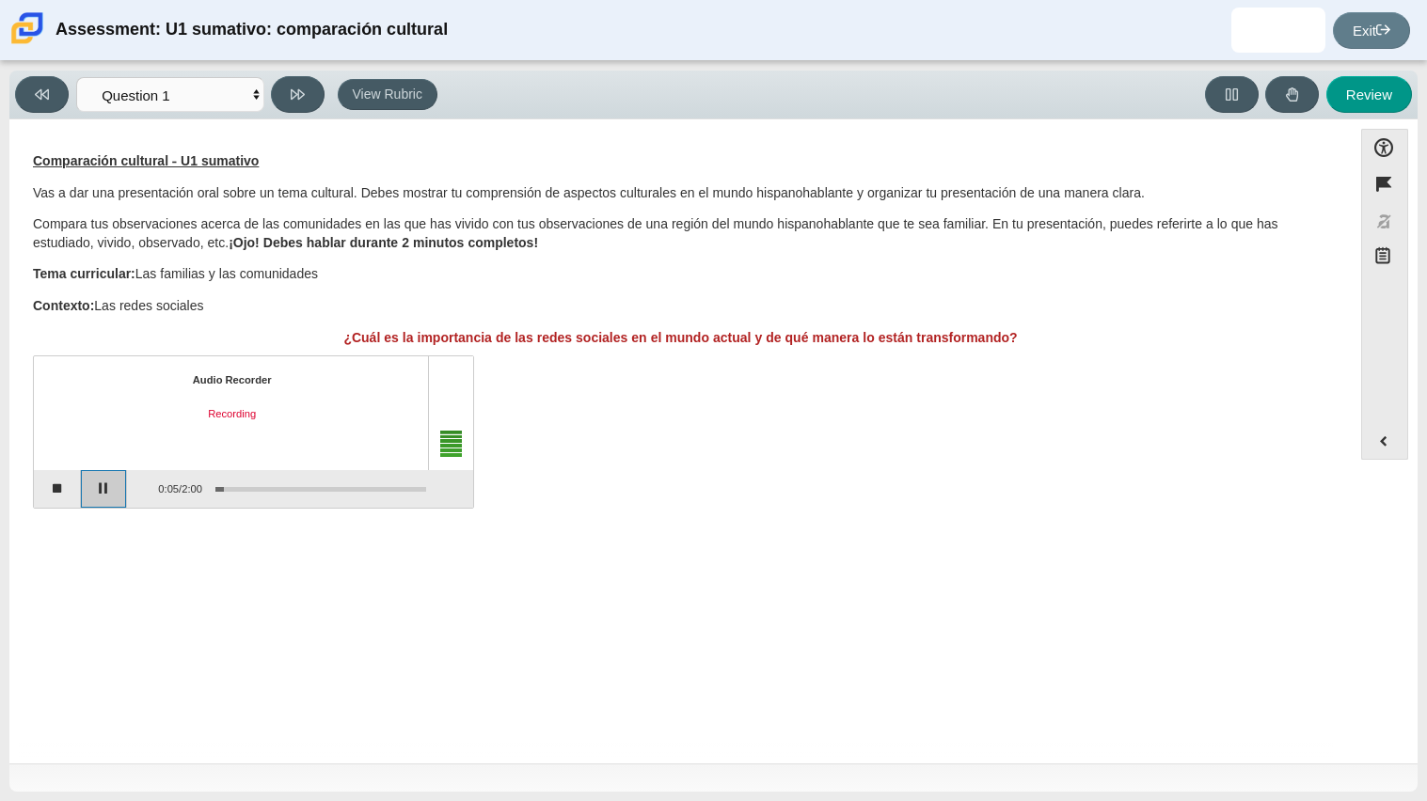
click at [105, 497] on button "Pause" at bounding box center [104, 489] width 47 height 38
click at [71, 496] on button "Stop recording" at bounding box center [57, 489] width 47 height 38
click at [77, 496] on button "Start recording" at bounding box center [57, 489] width 47 height 38
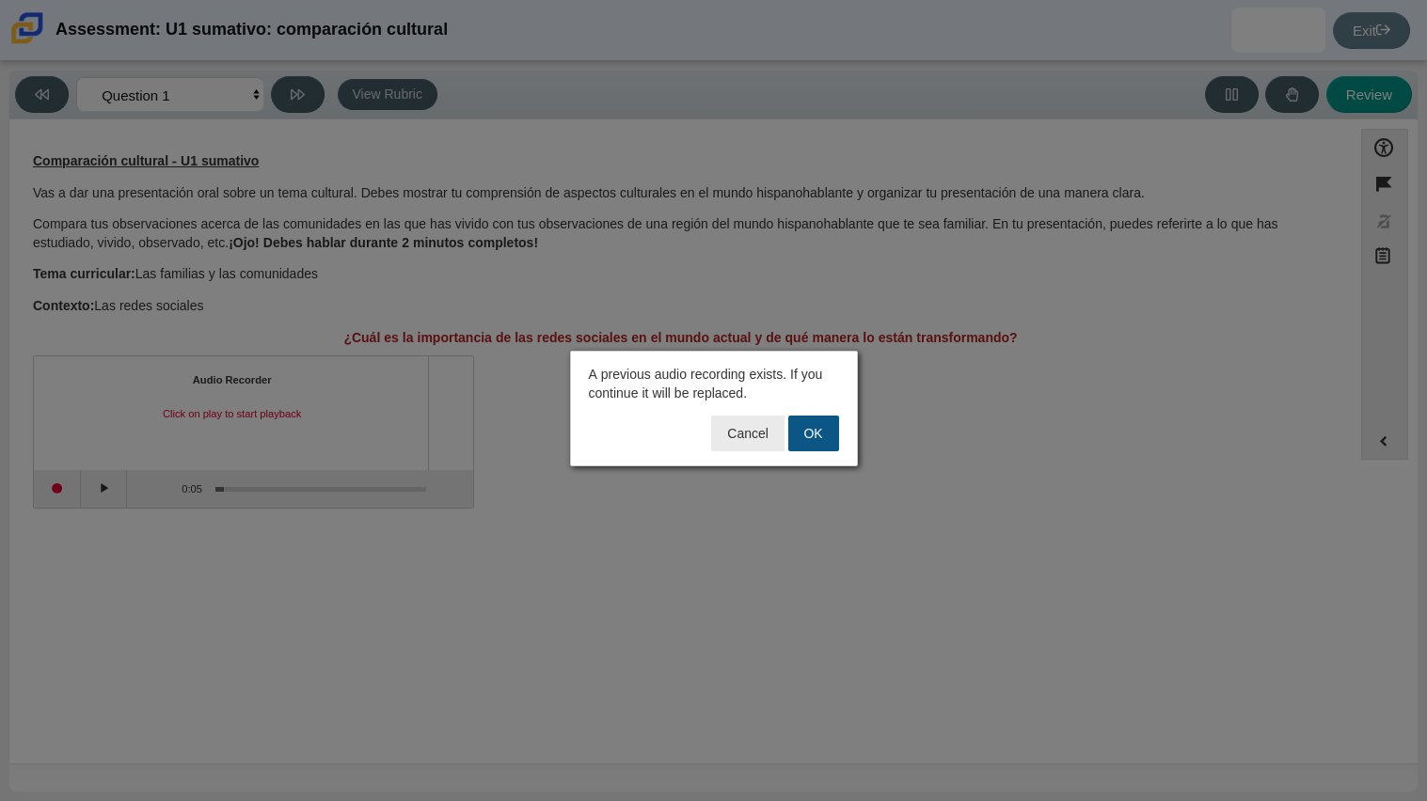
click at [790, 434] on button "OK" at bounding box center [813, 434] width 51 height 36
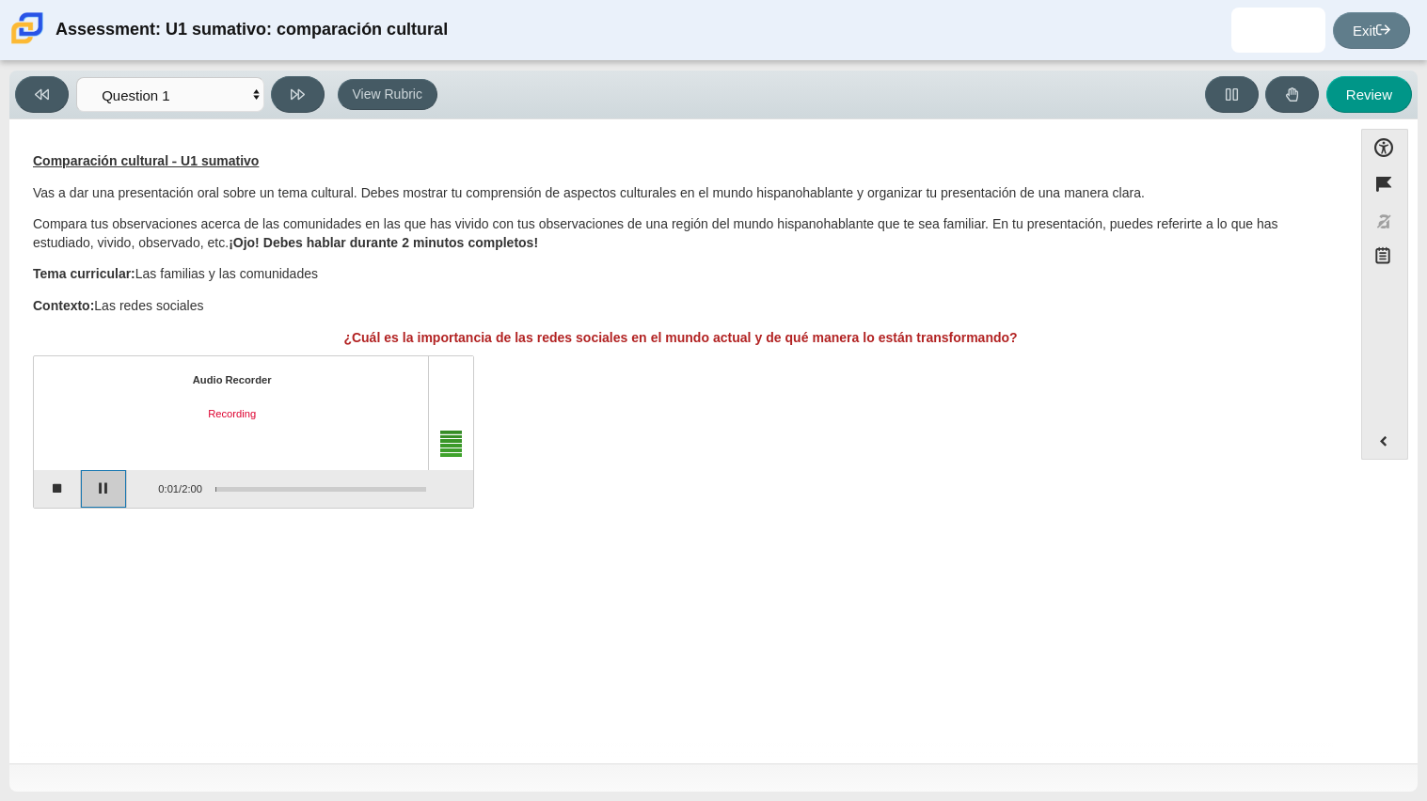
click at [92, 485] on button "Pause" at bounding box center [104, 489] width 47 height 38
click at [90, 497] on button "Continue recording" at bounding box center [104, 489] width 47 height 38
click at [67, 488] on button "Stop recording" at bounding box center [57, 489] width 47 height 38
click at [67, 489] on button "Start recording" at bounding box center [57, 489] width 47 height 38
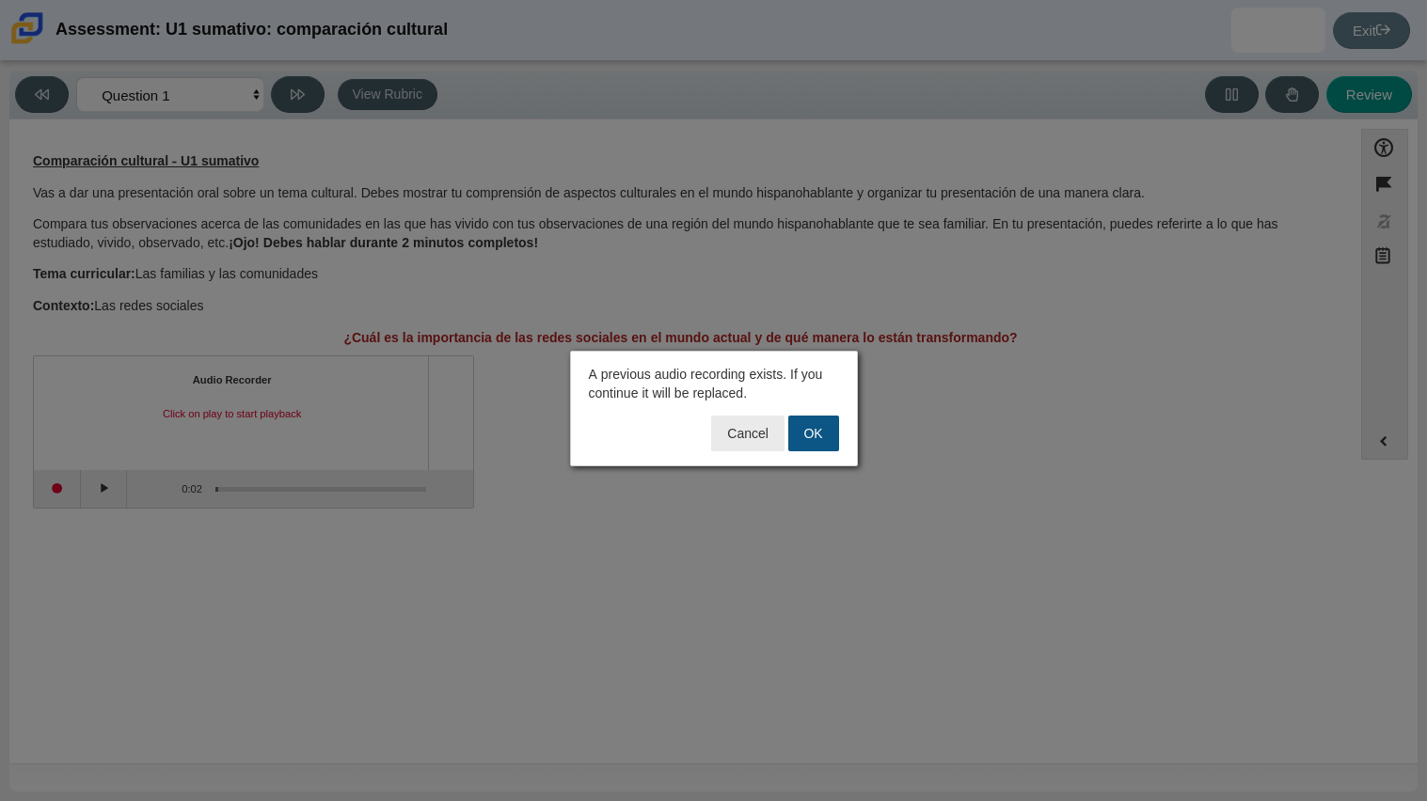
click at [826, 429] on button "OK" at bounding box center [813, 434] width 51 height 36
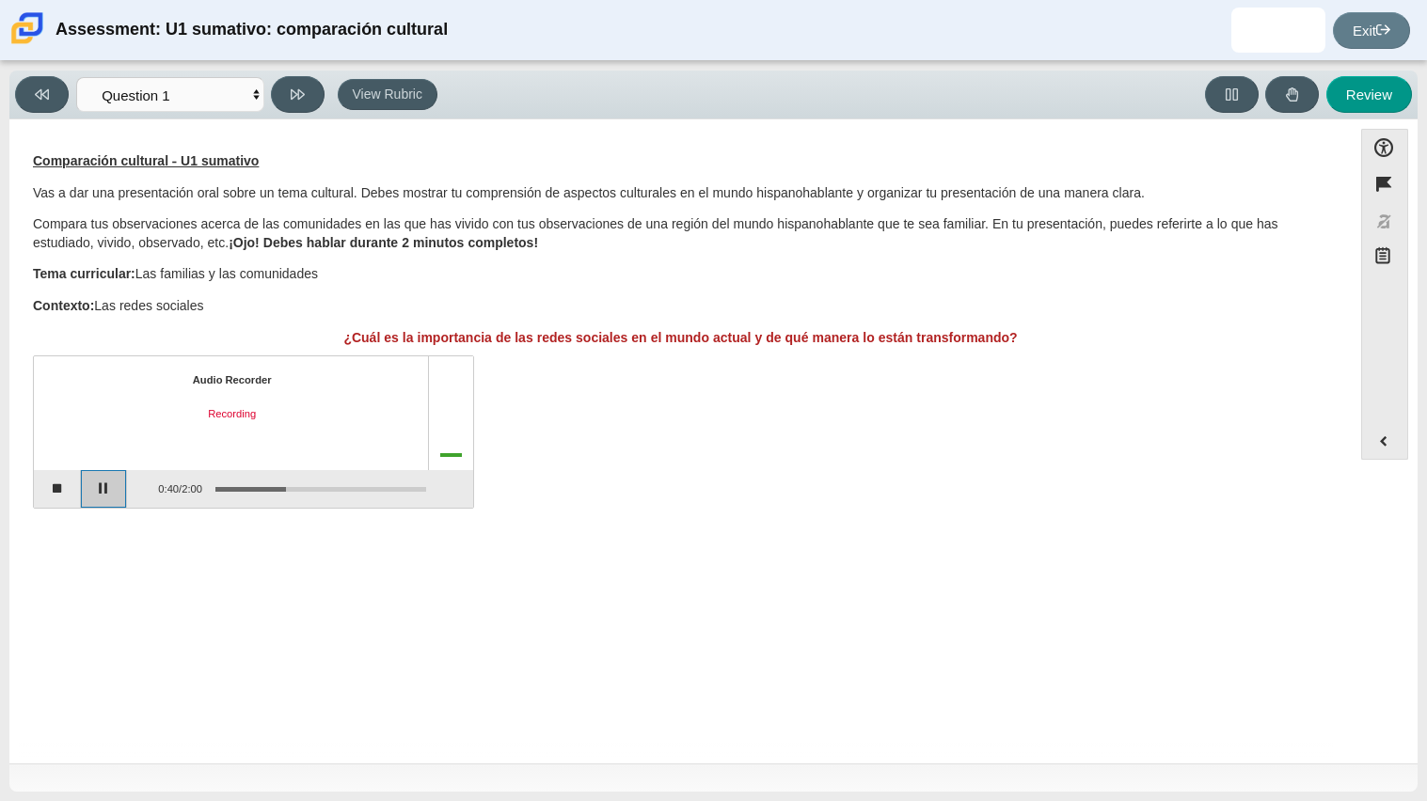
click at [105, 484] on button "Pause" at bounding box center [104, 489] width 47 height 38
click at [52, 492] on button "Stop recording" at bounding box center [57, 489] width 47 height 38
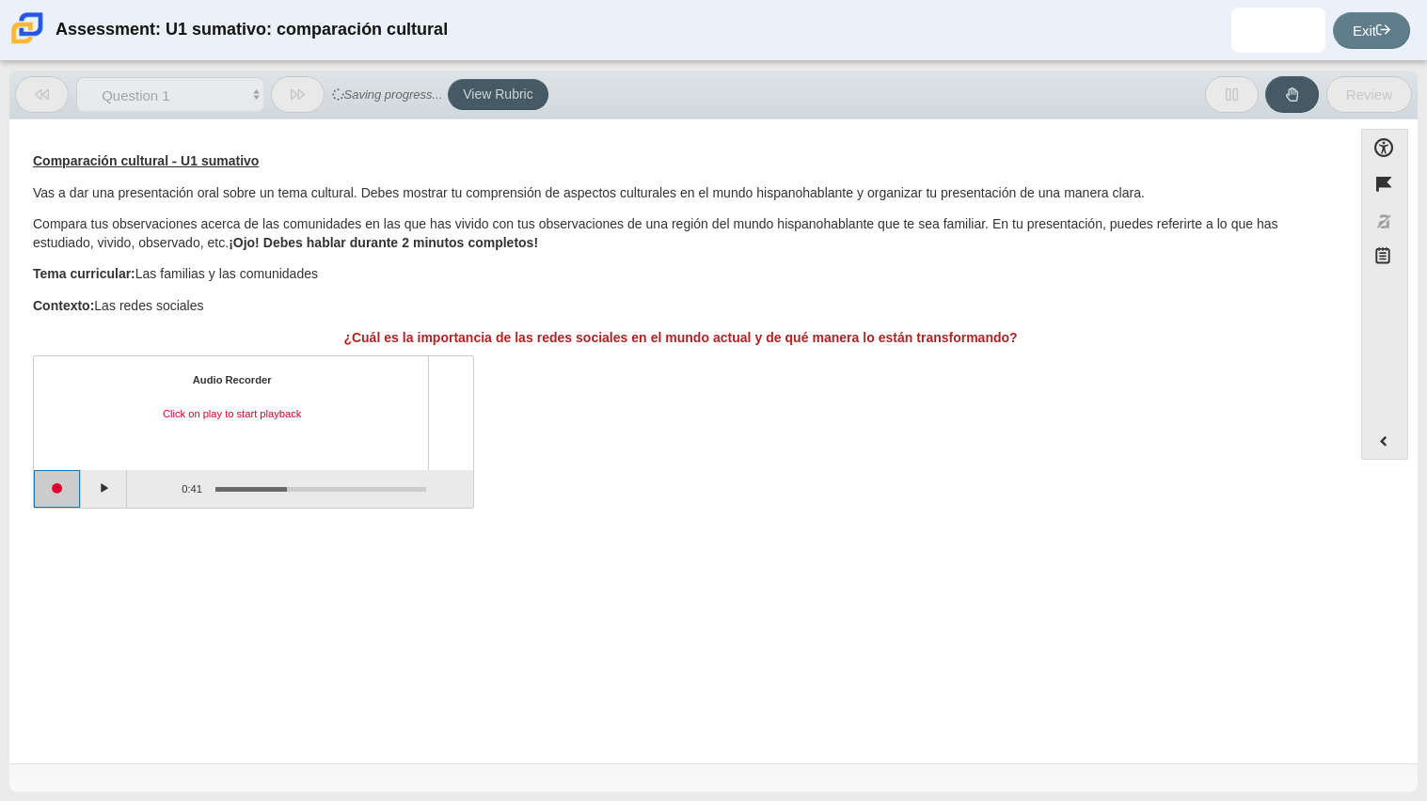
click at [71, 492] on button "Start recording" at bounding box center [57, 489] width 47 height 38
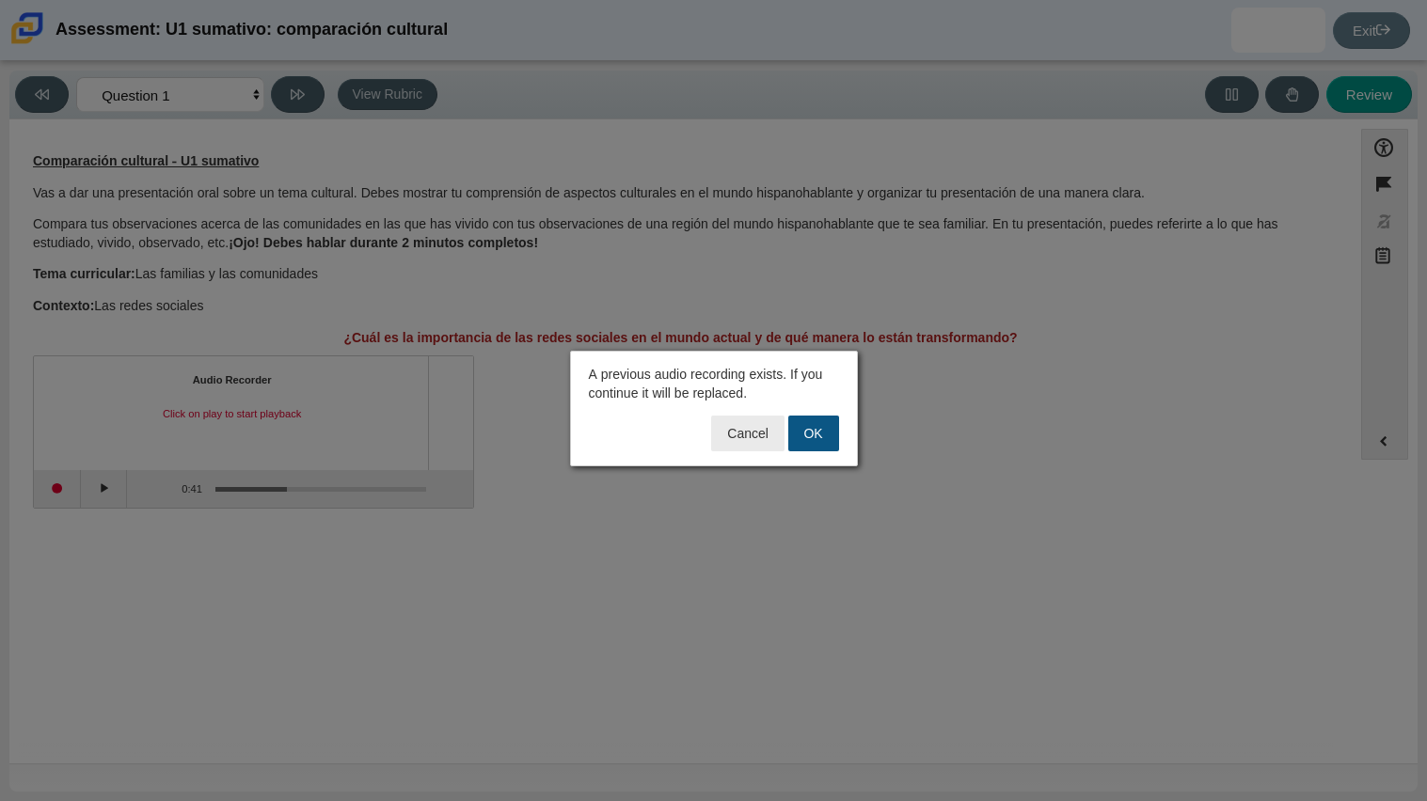
click at [807, 431] on button "OK" at bounding box center [813, 434] width 51 height 36
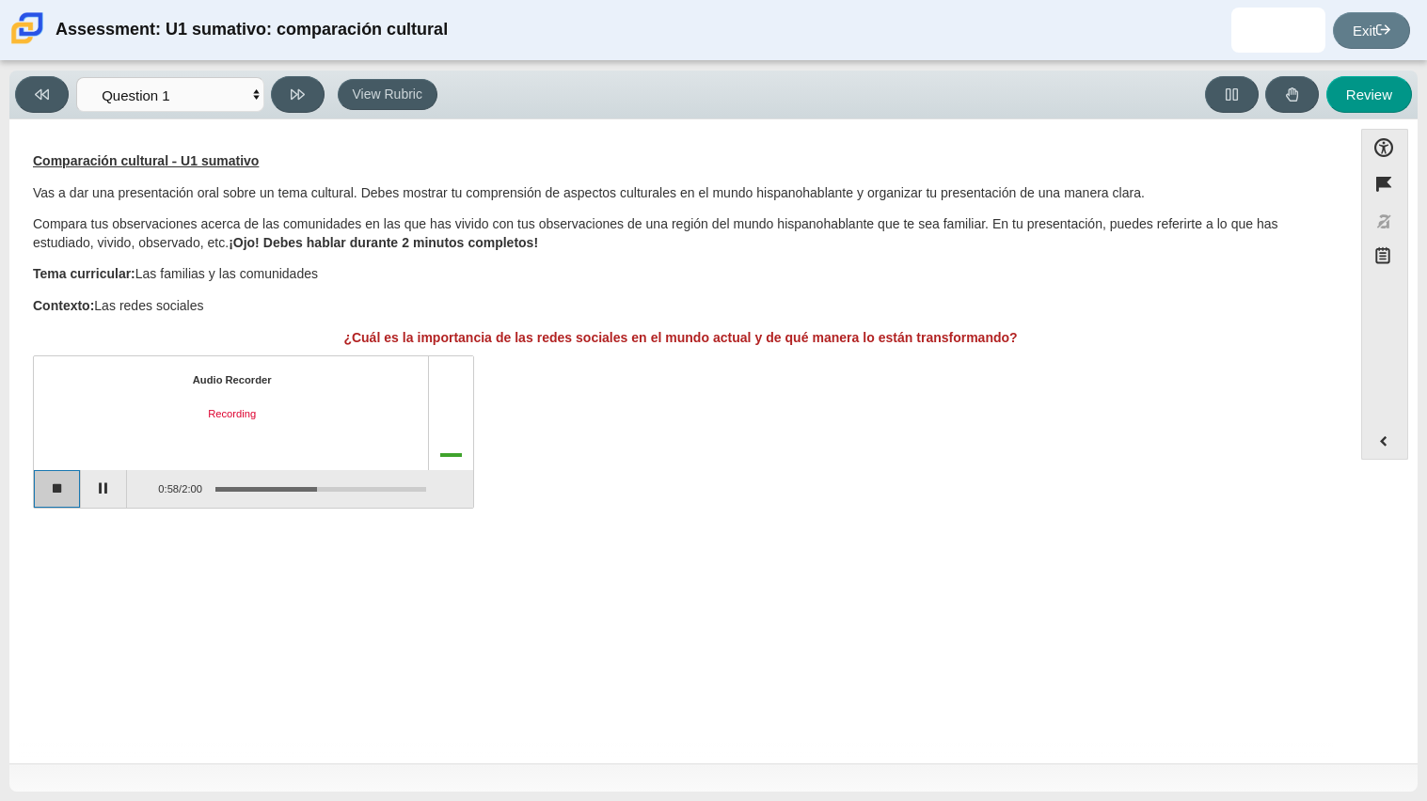
click at [38, 494] on button "Stop recording" at bounding box center [57, 489] width 47 height 38
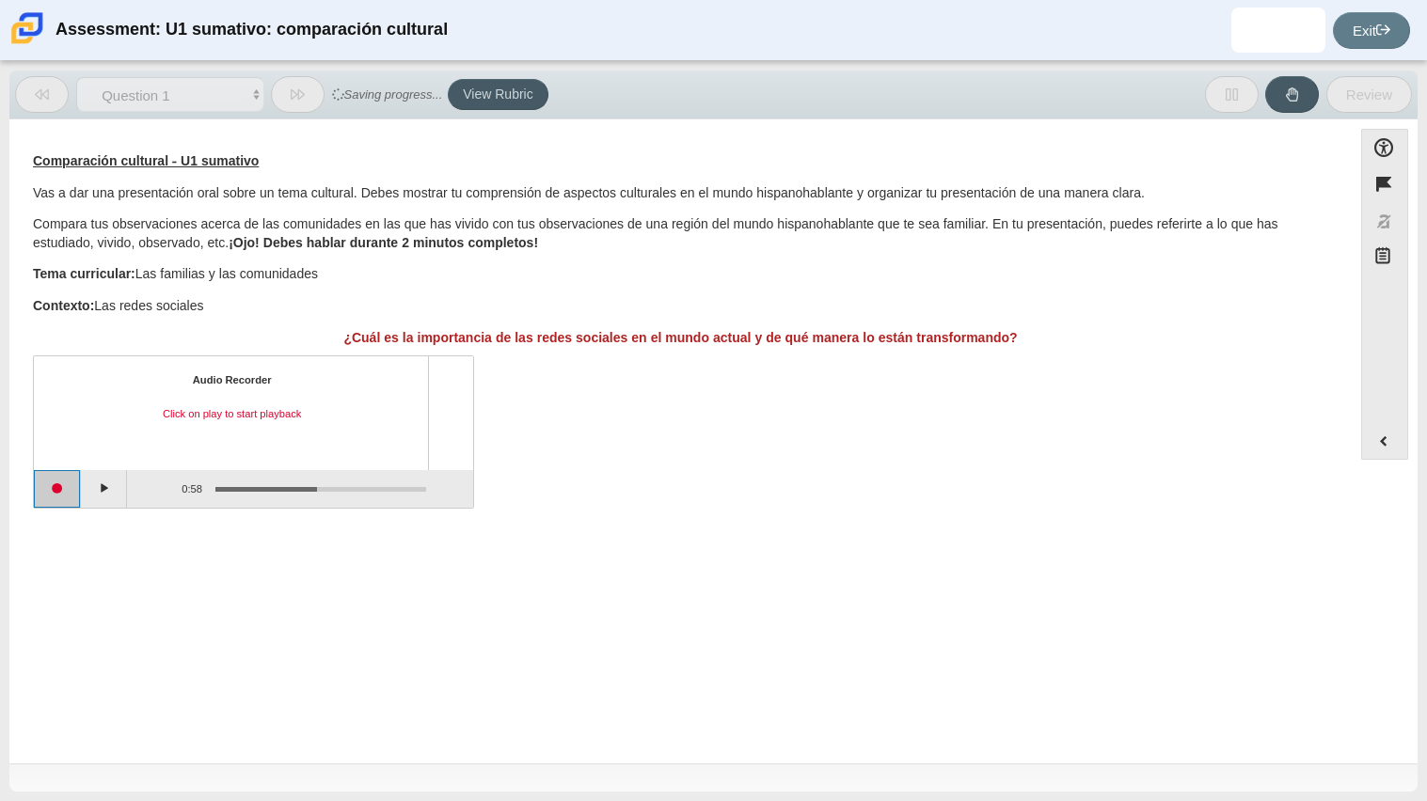
click at [69, 490] on button "Start recording" at bounding box center [57, 489] width 47 height 38
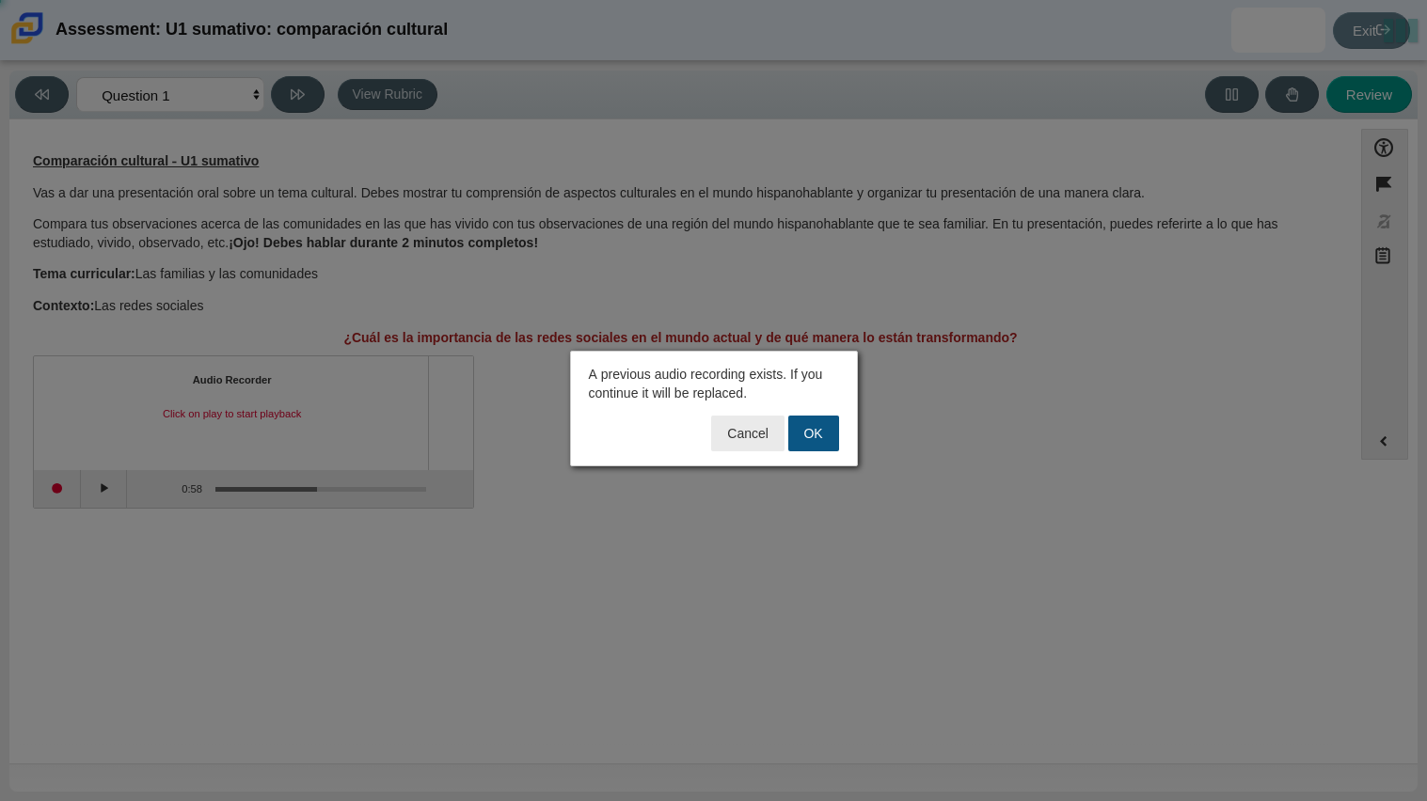
click at [827, 432] on button "OK" at bounding box center [813, 434] width 51 height 36
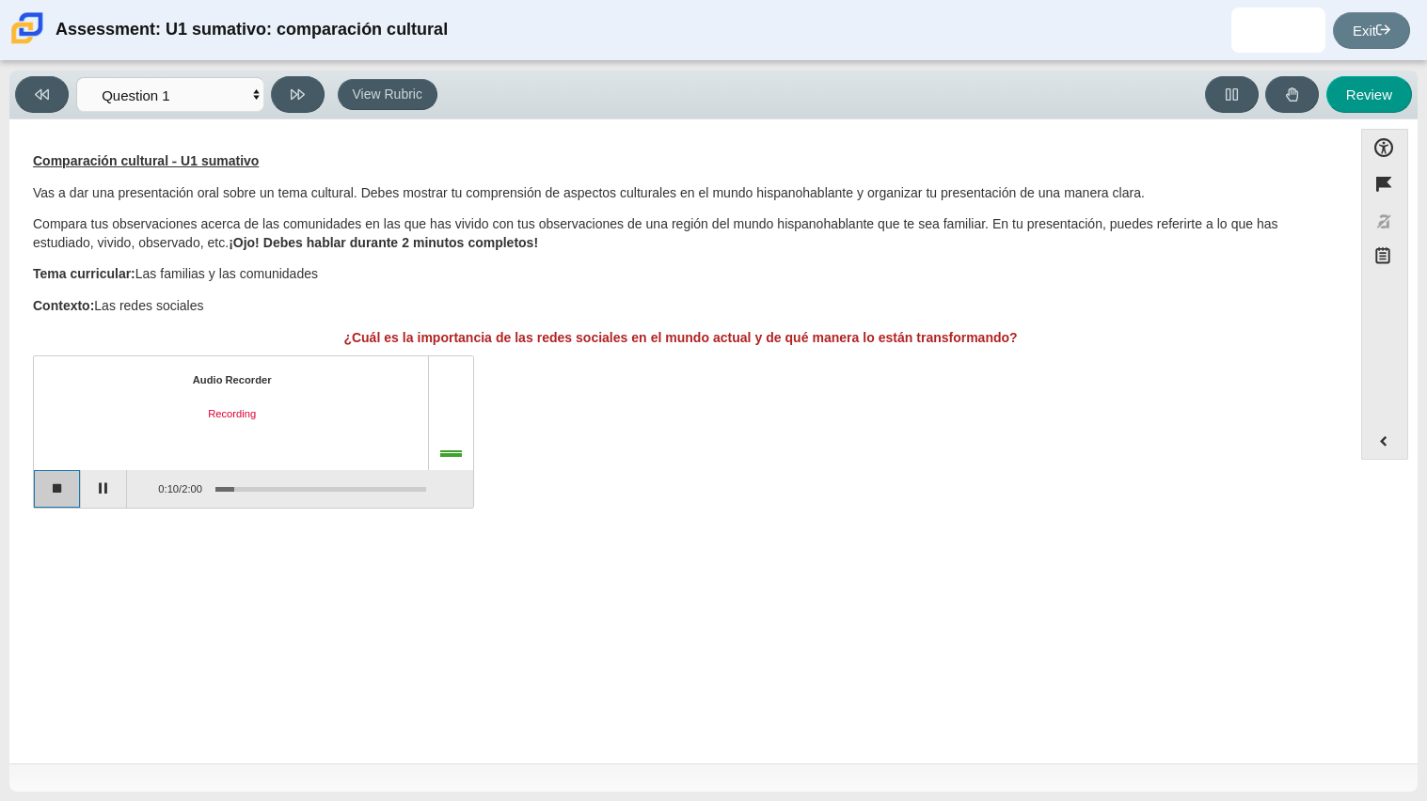
click at [54, 481] on button "Stop recording" at bounding box center [57, 489] width 47 height 38
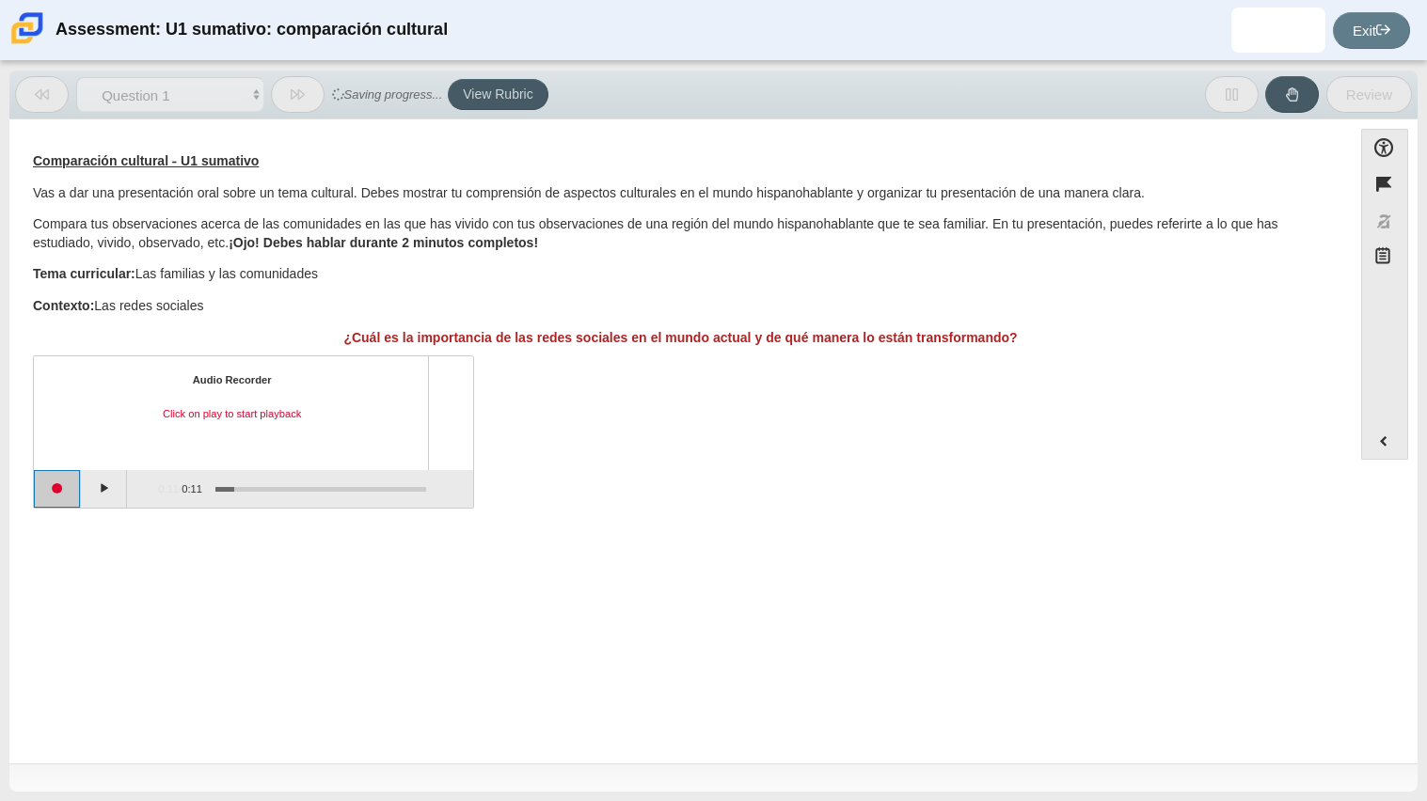
click at [54, 481] on button "Start recording" at bounding box center [57, 489] width 47 height 38
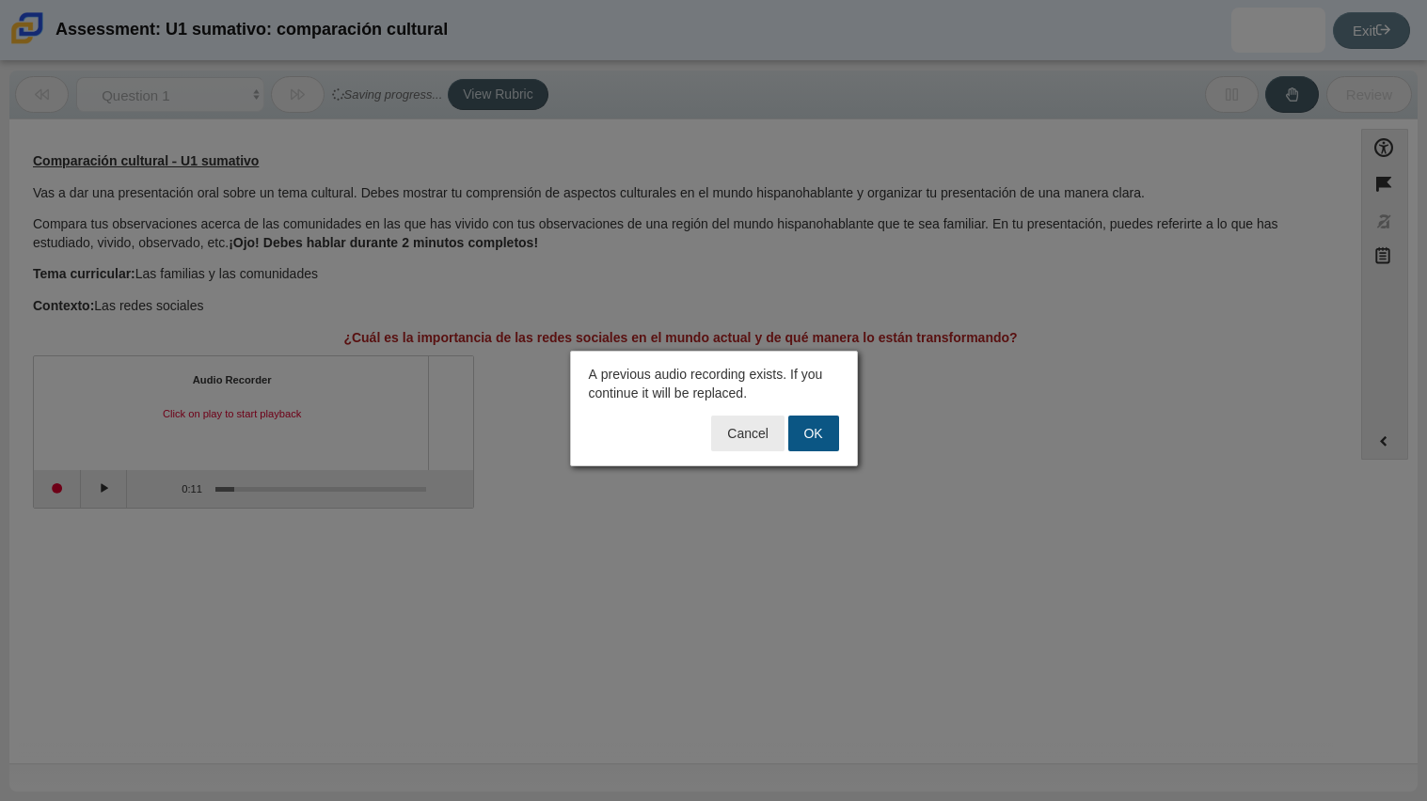
click at [832, 439] on button "OK" at bounding box center [813, 434] width 51 height 36
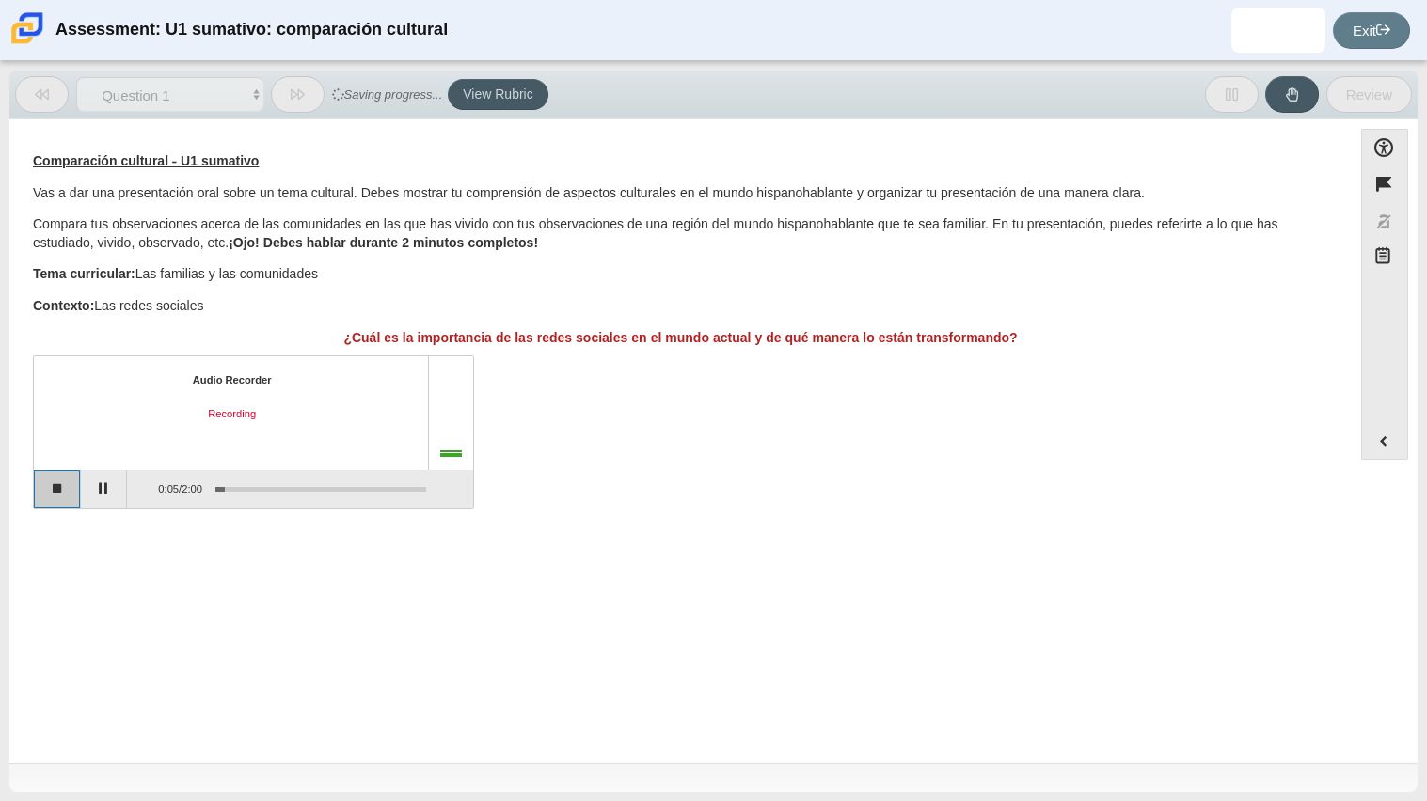
click at [56, 492] on button "Stop recording" at bounding box center [57, 489] width 47 height 38
click at [56, 492] on button "Start recording" at bounding box center [57, 489] width 47 height 38
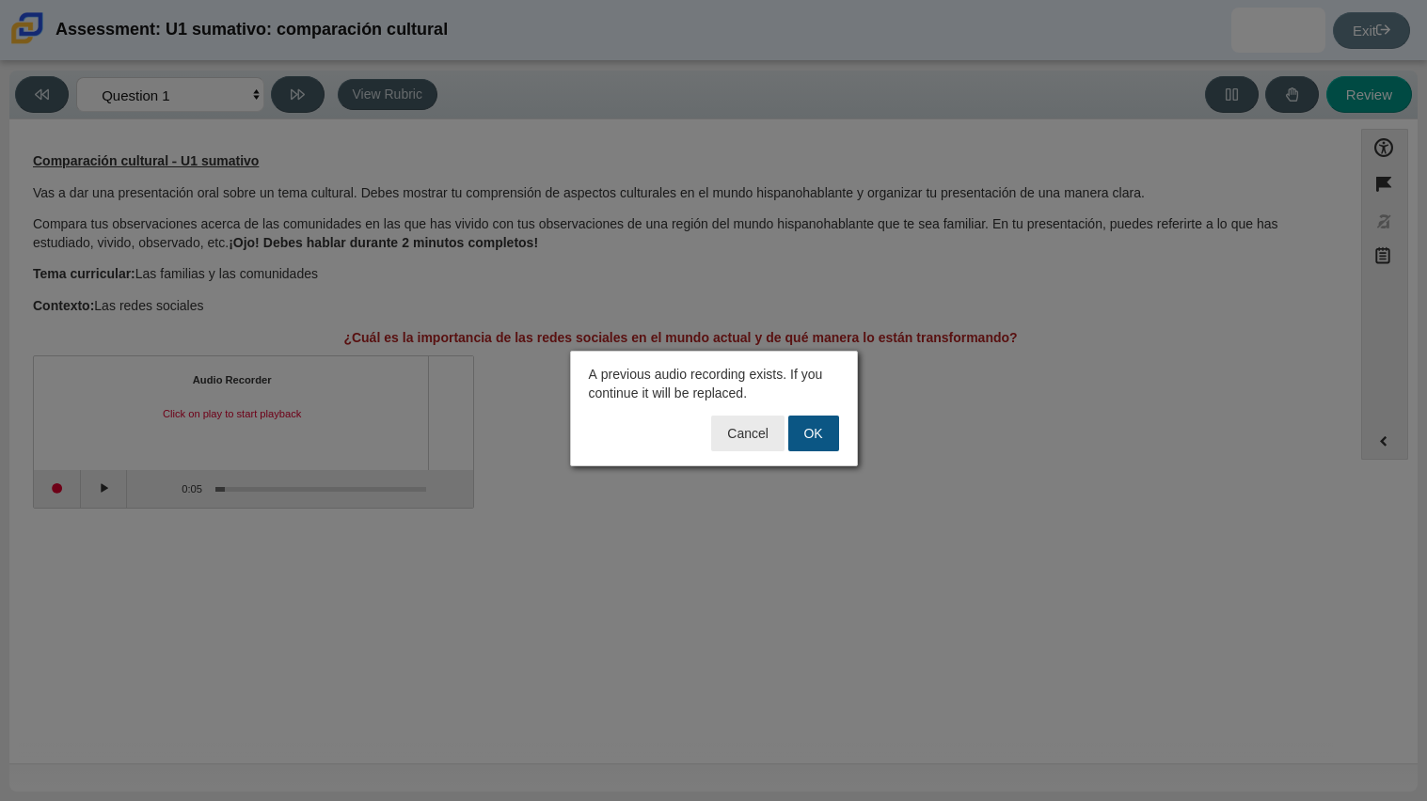
click at [825, 426] on button "OK" at bounding box center [813, 434] width 51 height 36
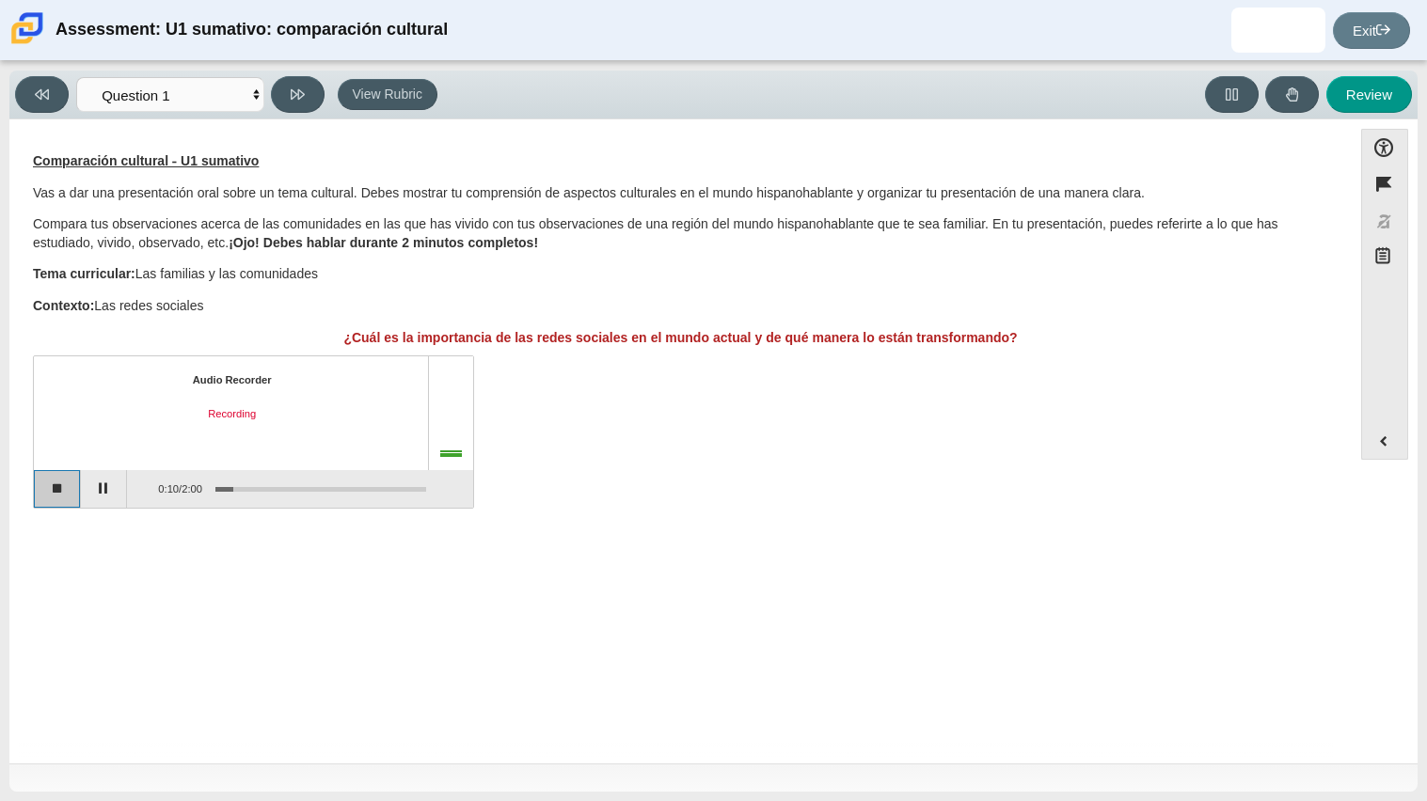
click at [49, 497] on button "Stop recording" at bounding box center [57, 489] width 47 height 38
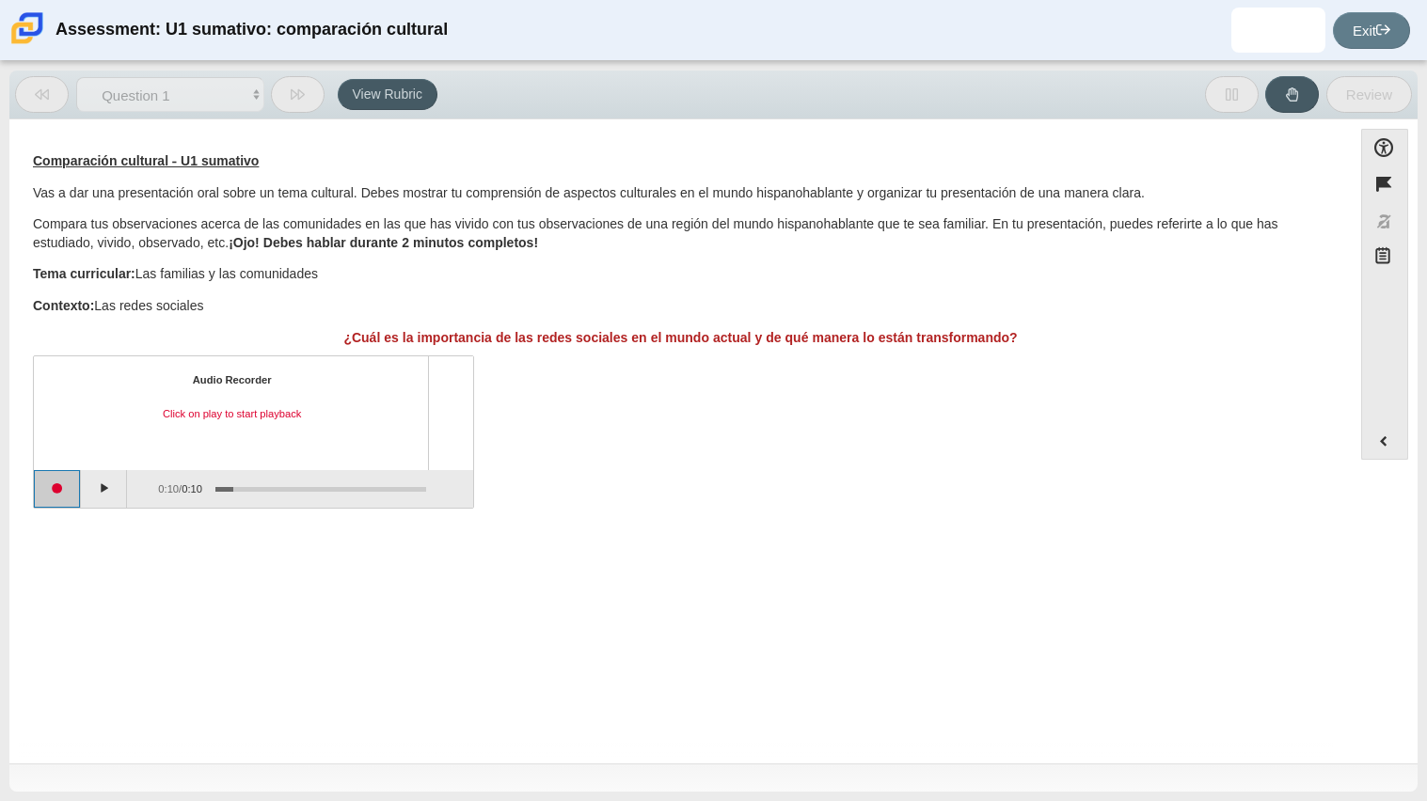
click at [49, 497] on button "Start recording" at bounding box center [57, 489] width 47 height 38
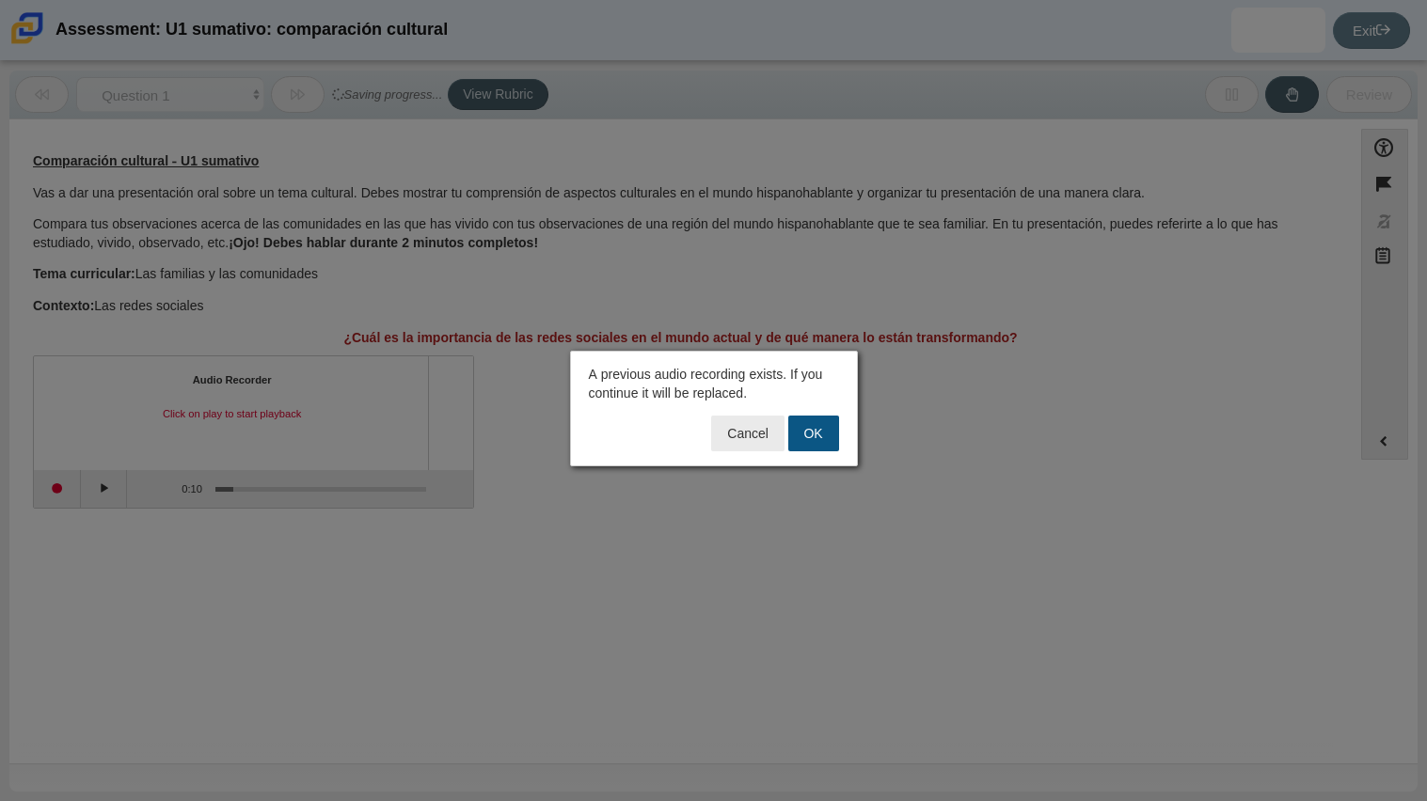
click at [822, 438] on button "OK" at bounding box center [813, 434] width 51 height 36
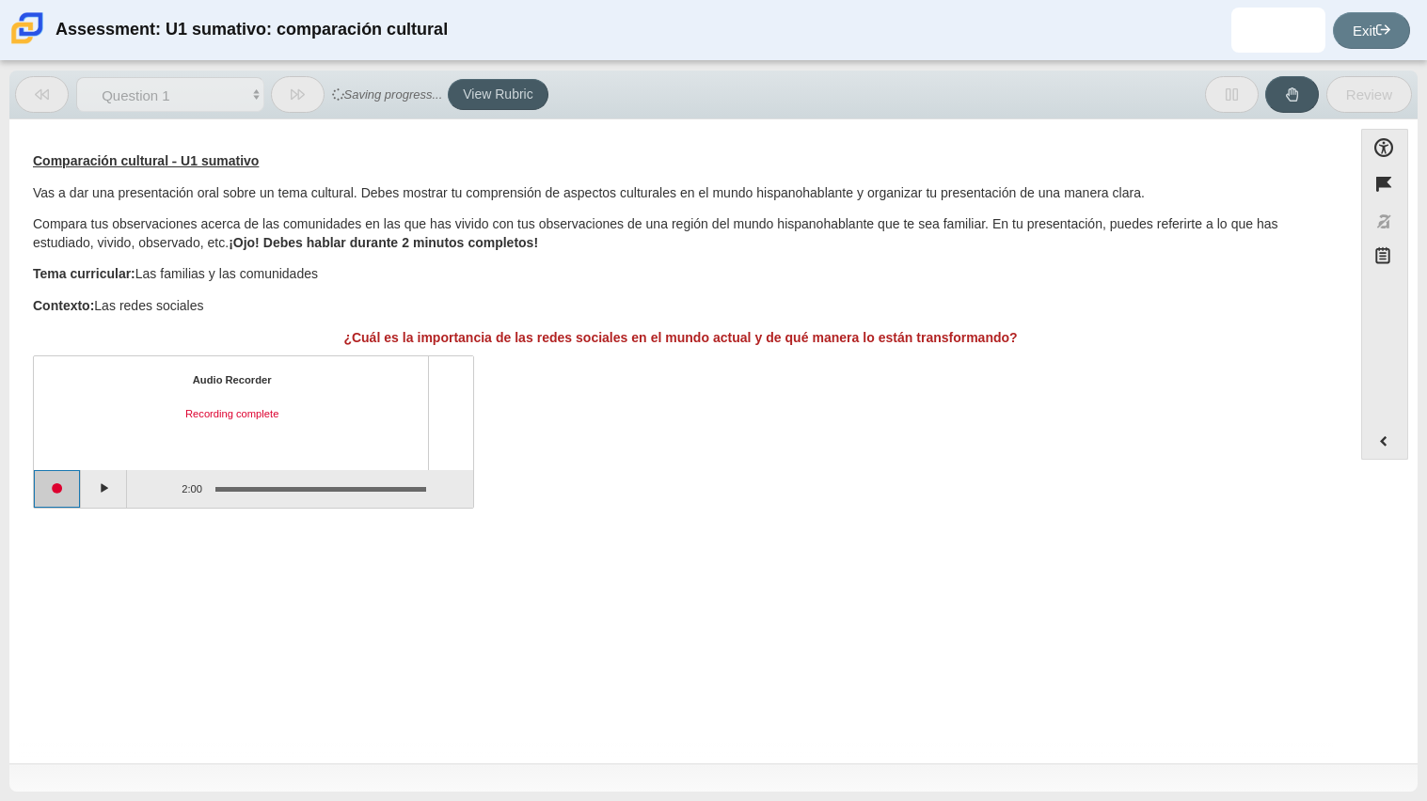
click at [59, 494] on button "Start recording" at bounding box center [57, 489] width 47 height 38
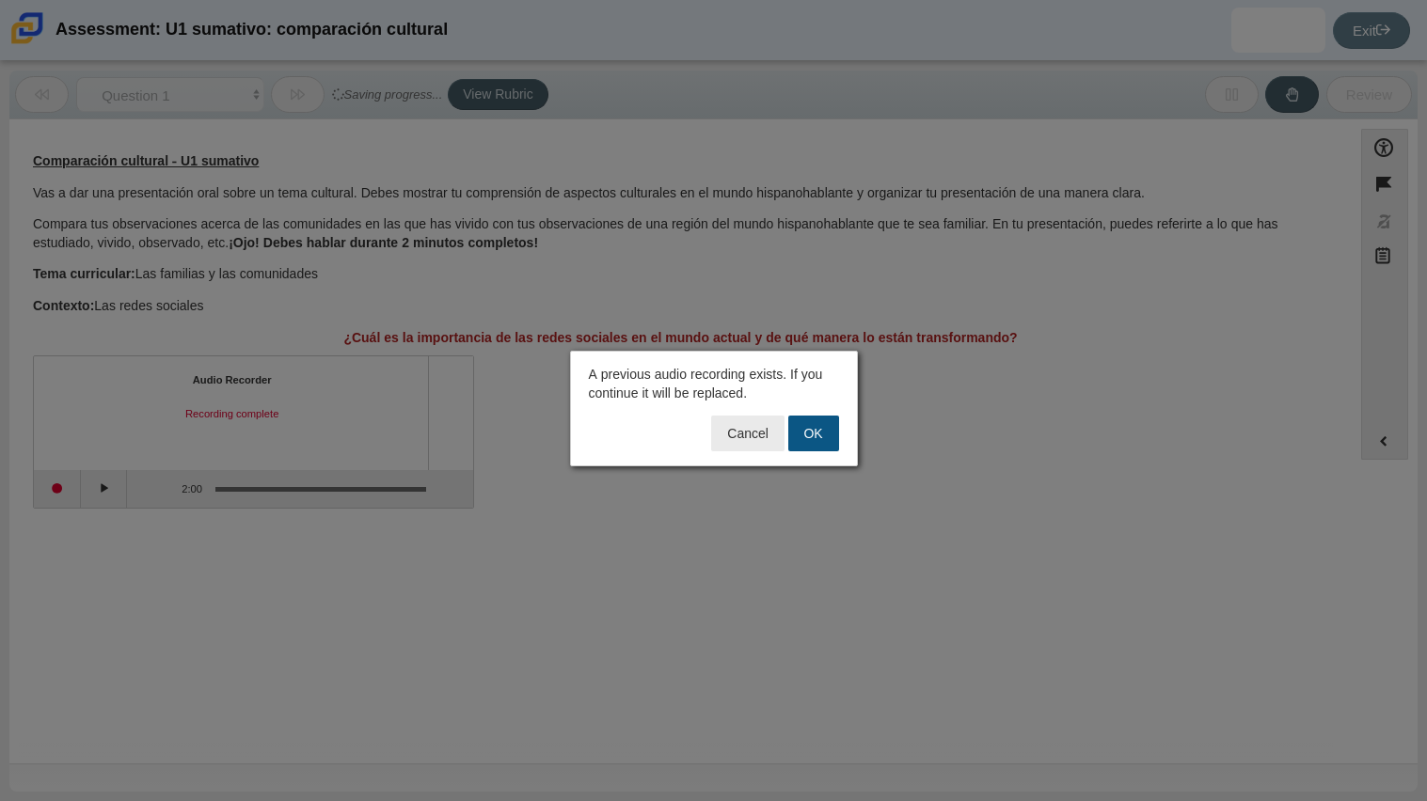
click at [805, 439] on button "OK" at bounding box center [813, 434] width 51 height 36
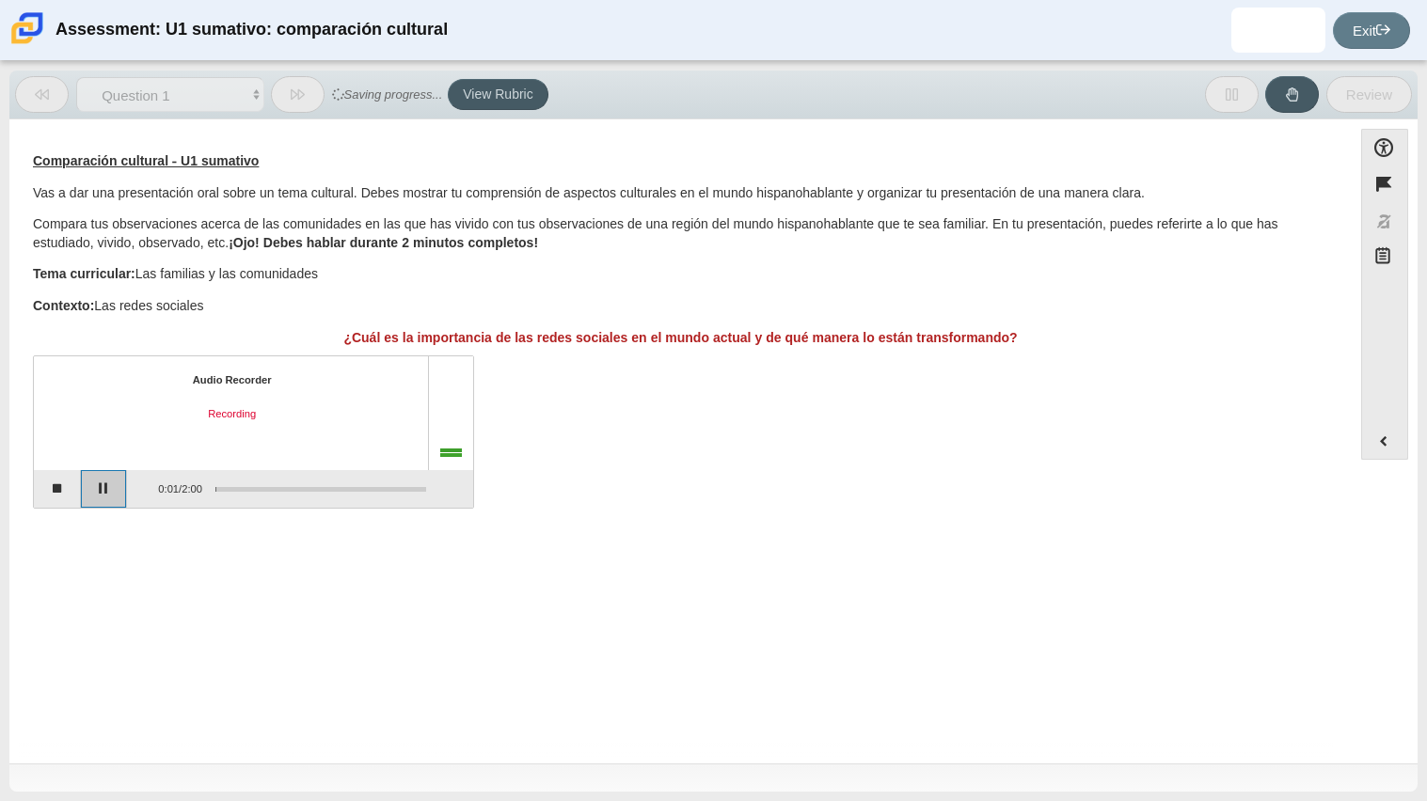
click at [121, 493] on button "Pause" at bounding box center [104, 489] width 47 height 38
click at [92, 491] on button "Continue recording" at bounding box center [104, 489] width 47 height 38
click at [92, 491] on button "Pause" at bounding box center [104, 489] width 47 height 38
click at [42, 485] on button "Stop recording" at bounding box center [57, 489] width 47 height 38
click at [61, 489] on button "Start recording" at bounding box center [57, 489] width 47 height 38
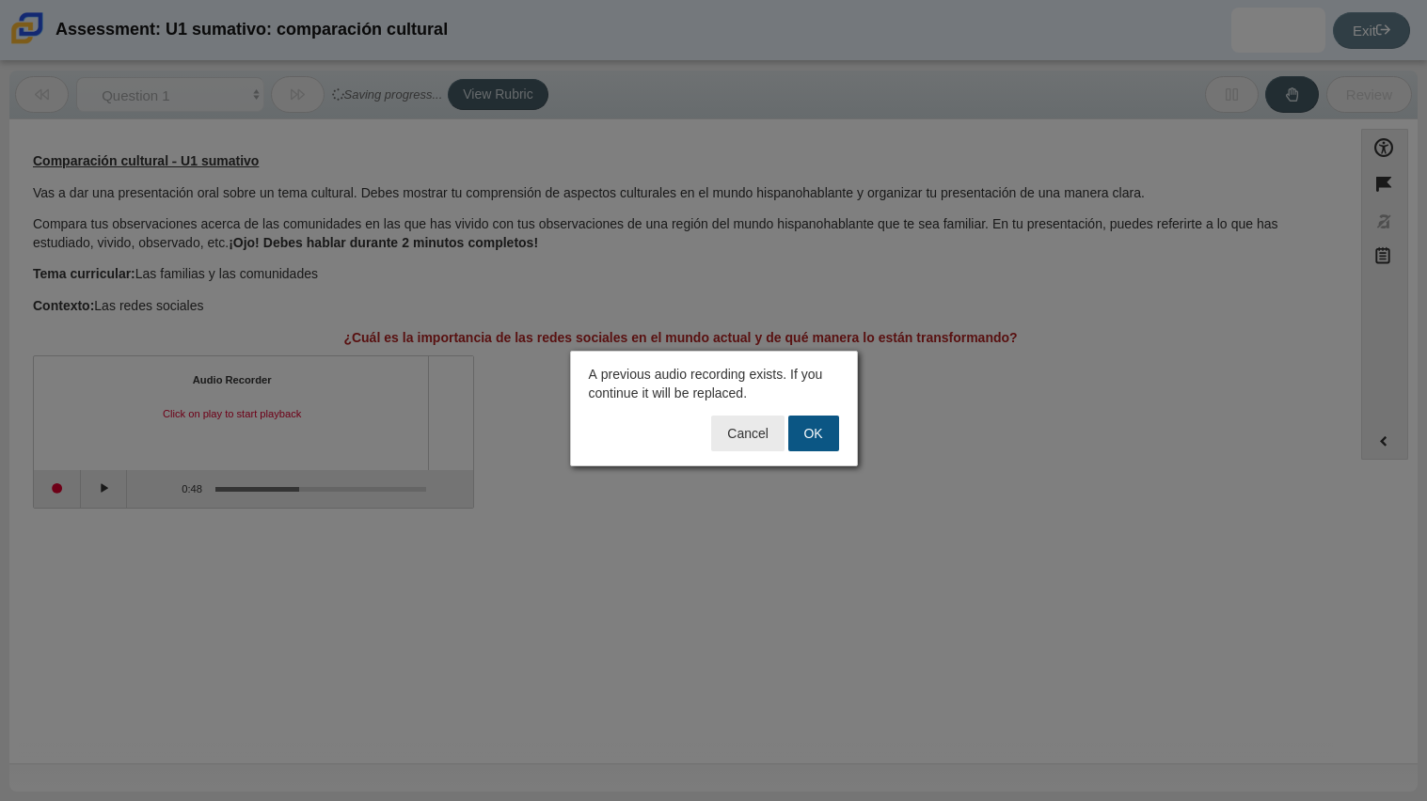
click at [807, 435] on button "OK" at bounding box center [813, 434] width 51 height 36
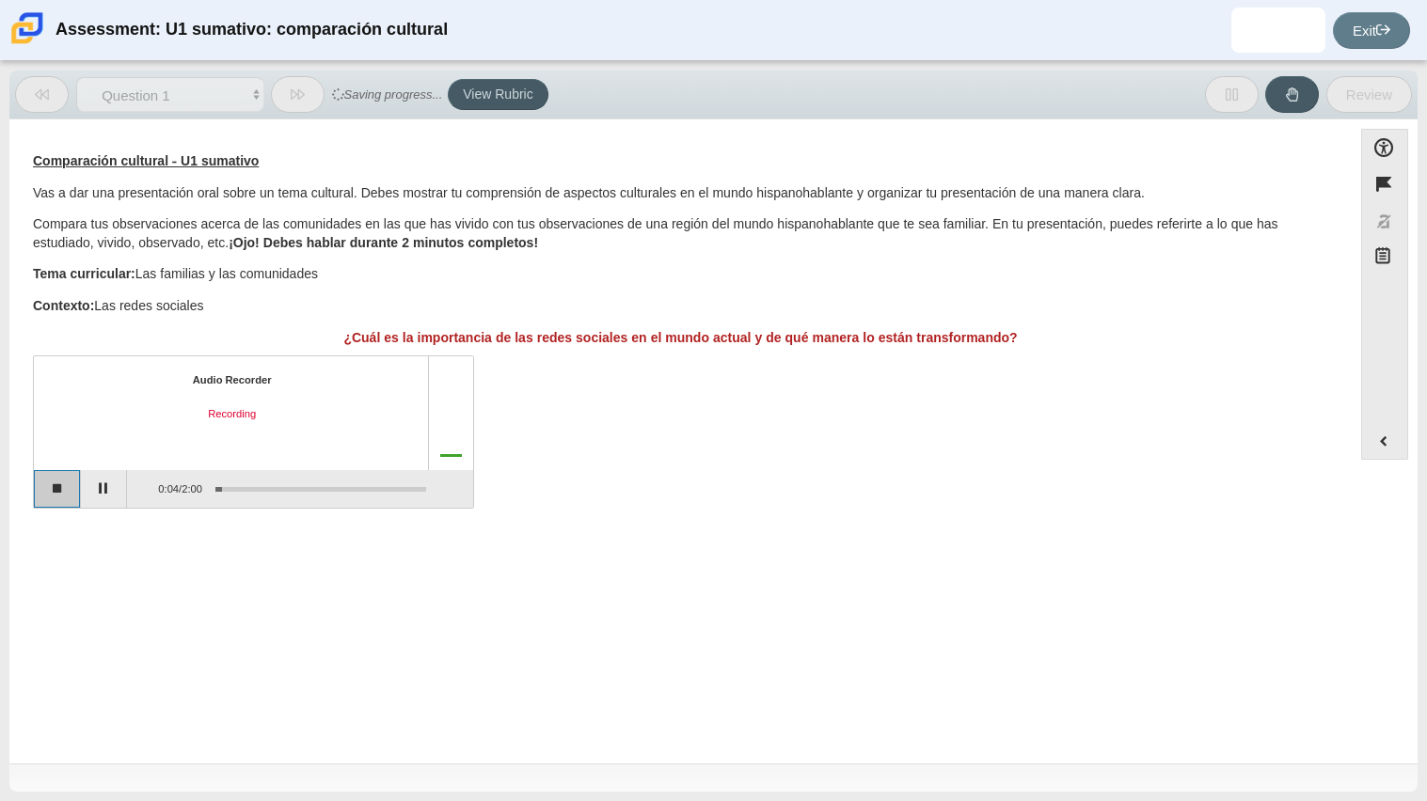
click at [64, 489] on button "Stop recording" at bounding box center [57, 489] width 47 height 38
